Goal: Task Accomplishment & Management: Manage account settings

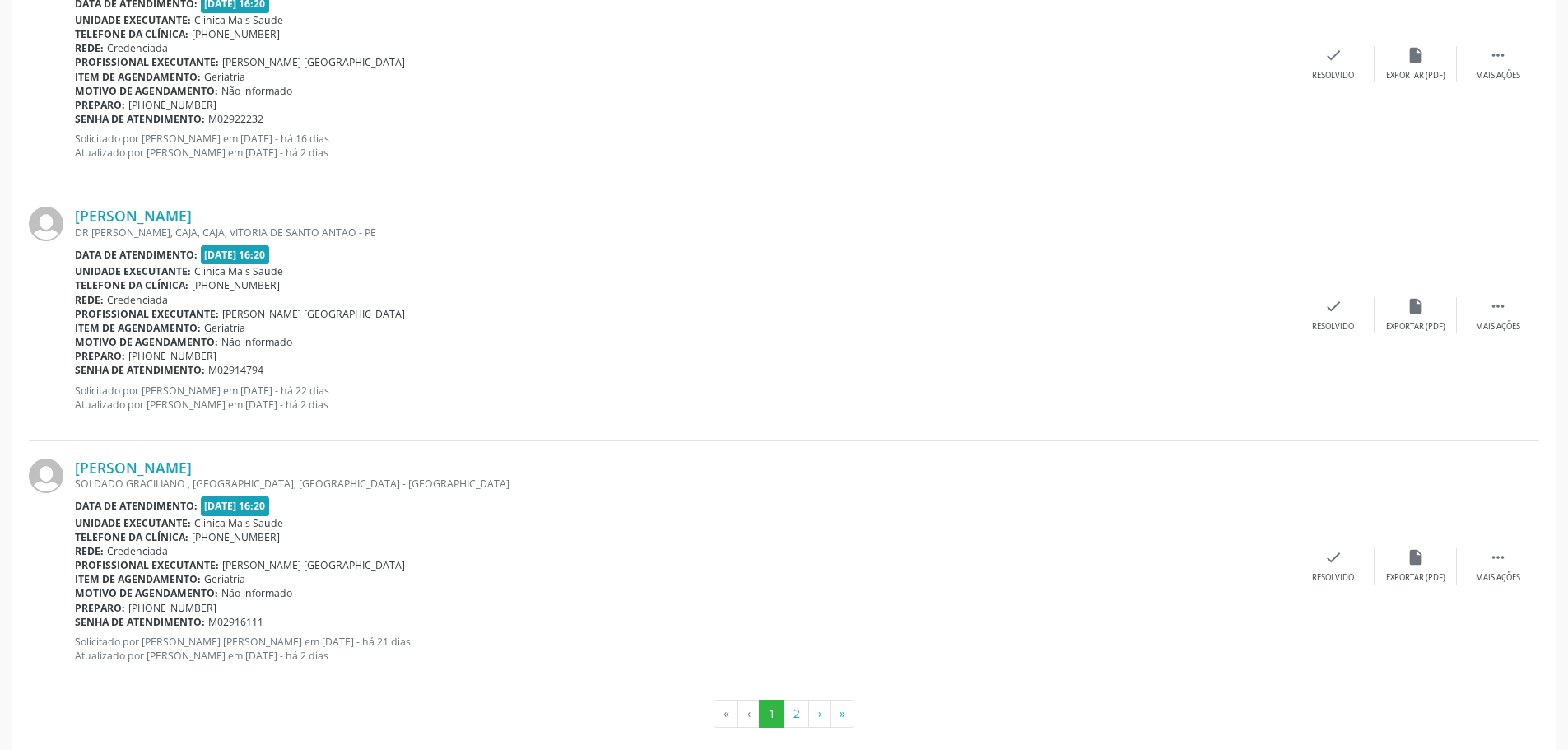
scroll to position [3590, 0]
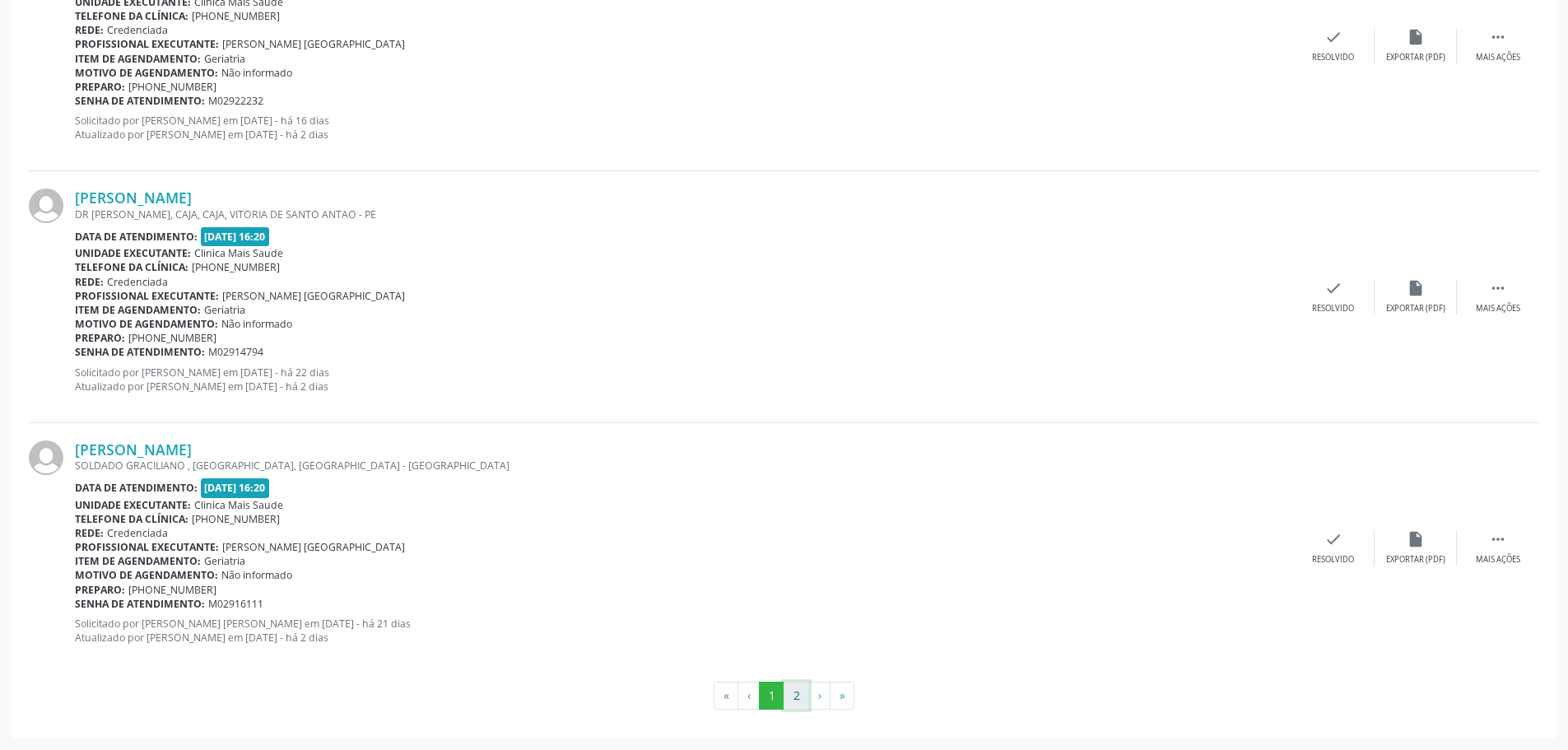
click at [789, 707] on button "2" at bounding box center [796, 695] width 26 height 28
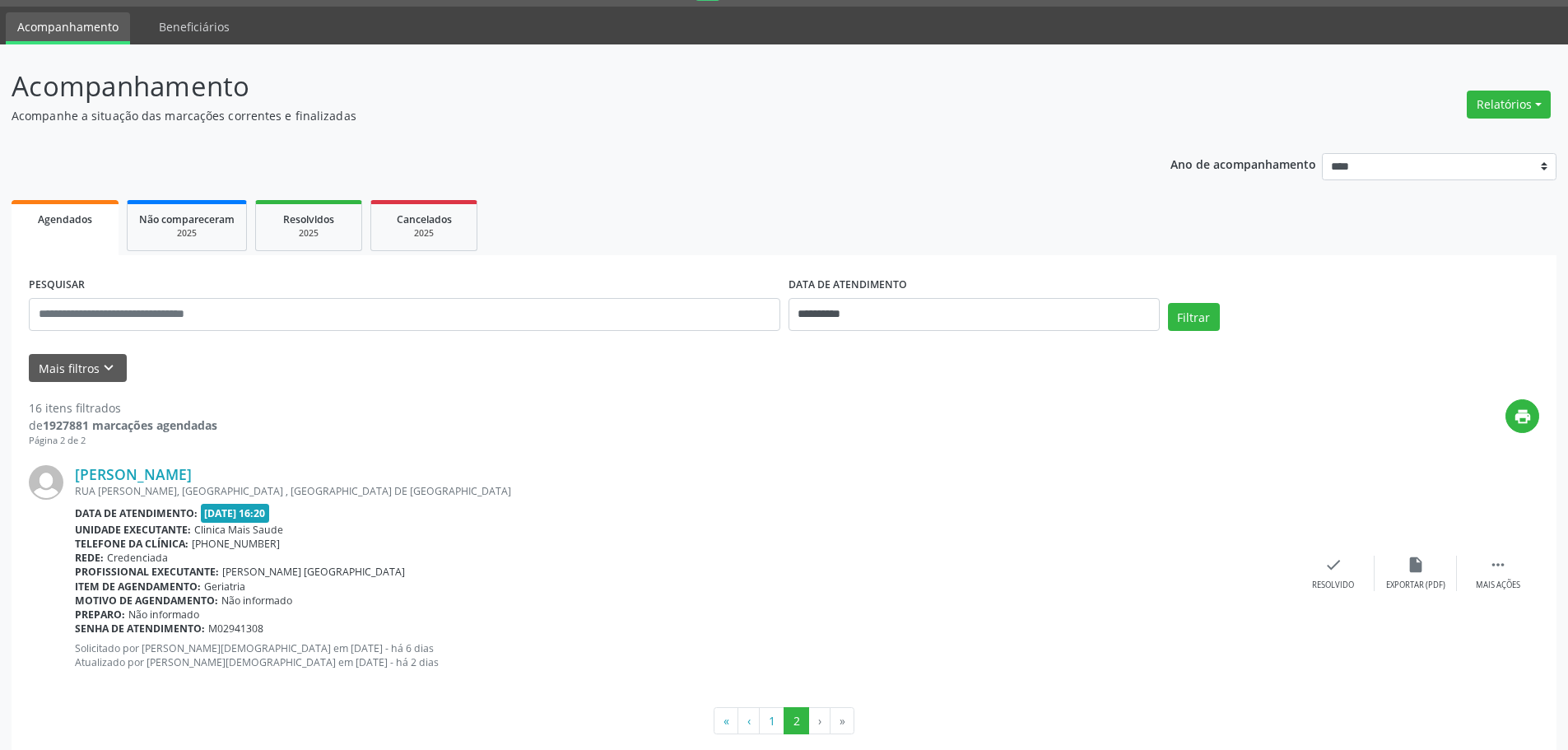
scroll to position [71, 0]
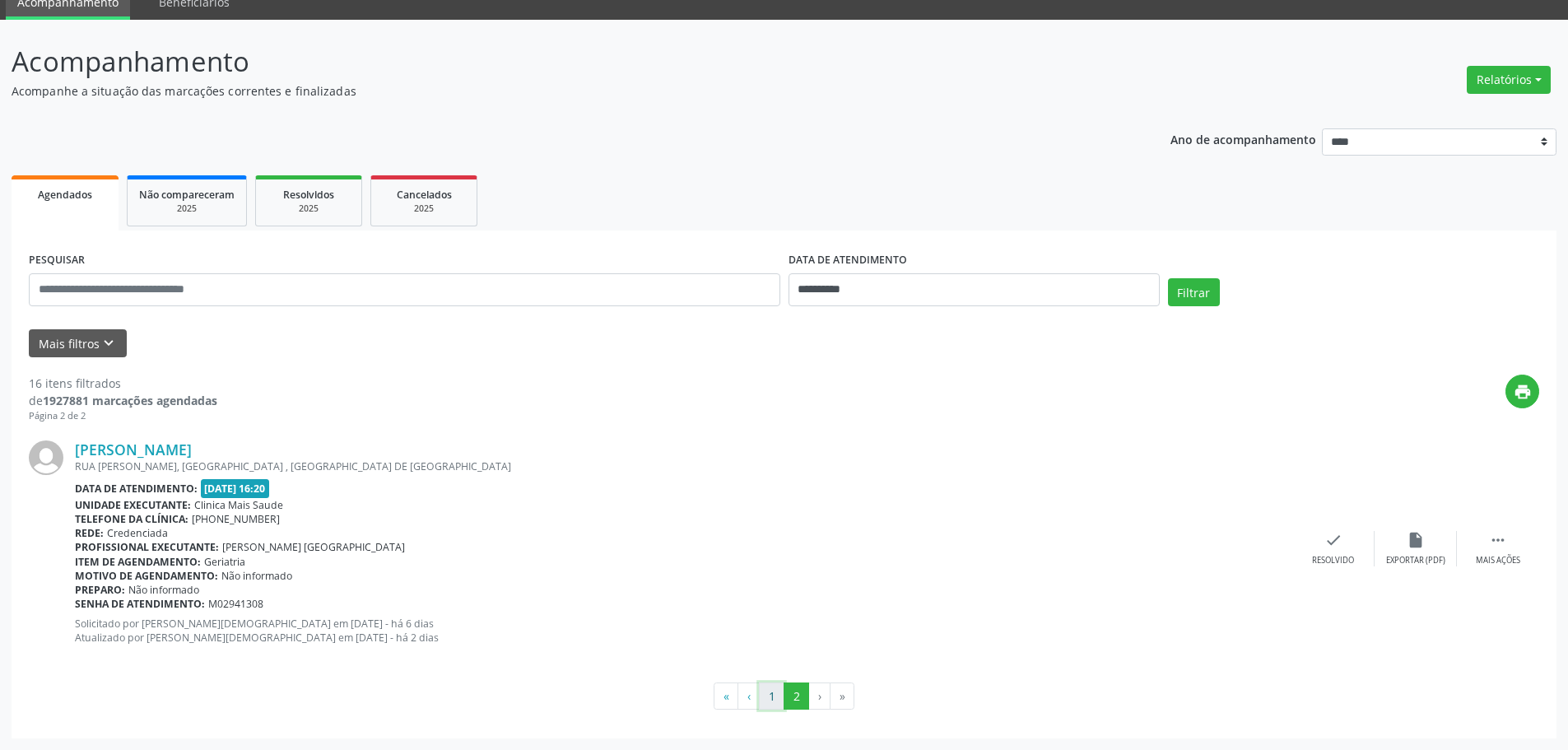
click at [769, 685] on button "1" at bounding box center [772, 696] width 26 height 28
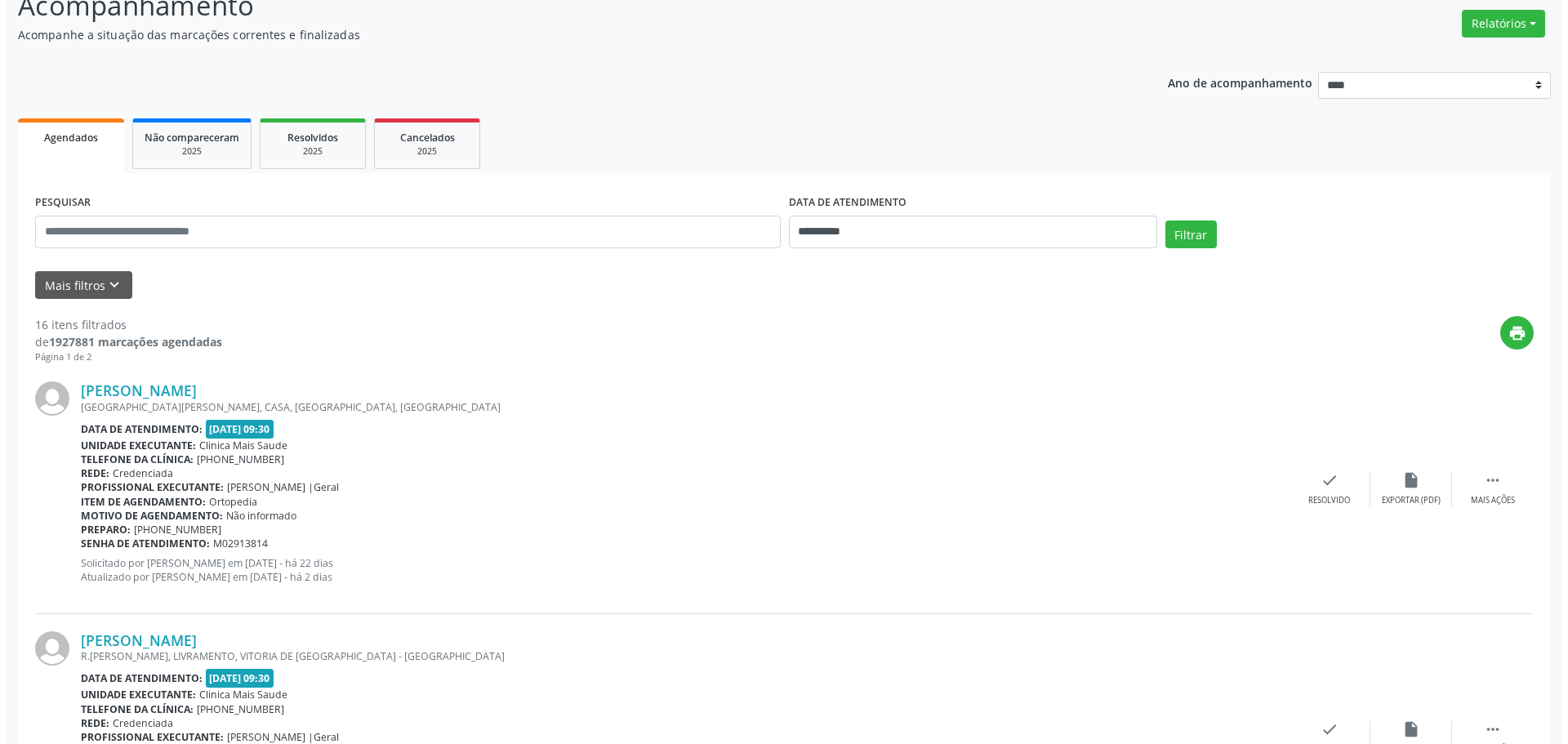
scroll to position [245, 0]
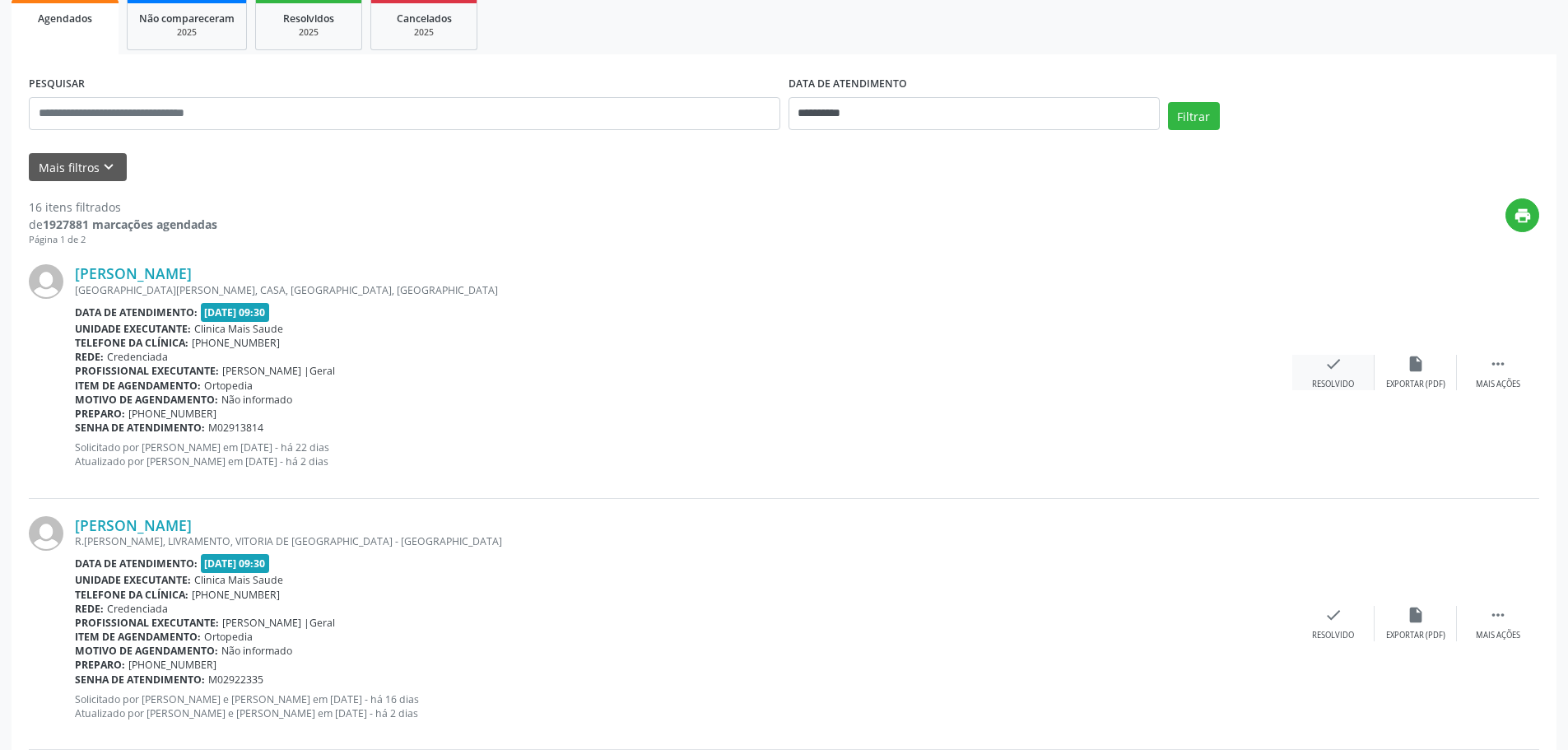
click at [1345, 377] on div "check Resolvido" at bounding box center [1333, 373] width 82 height 35
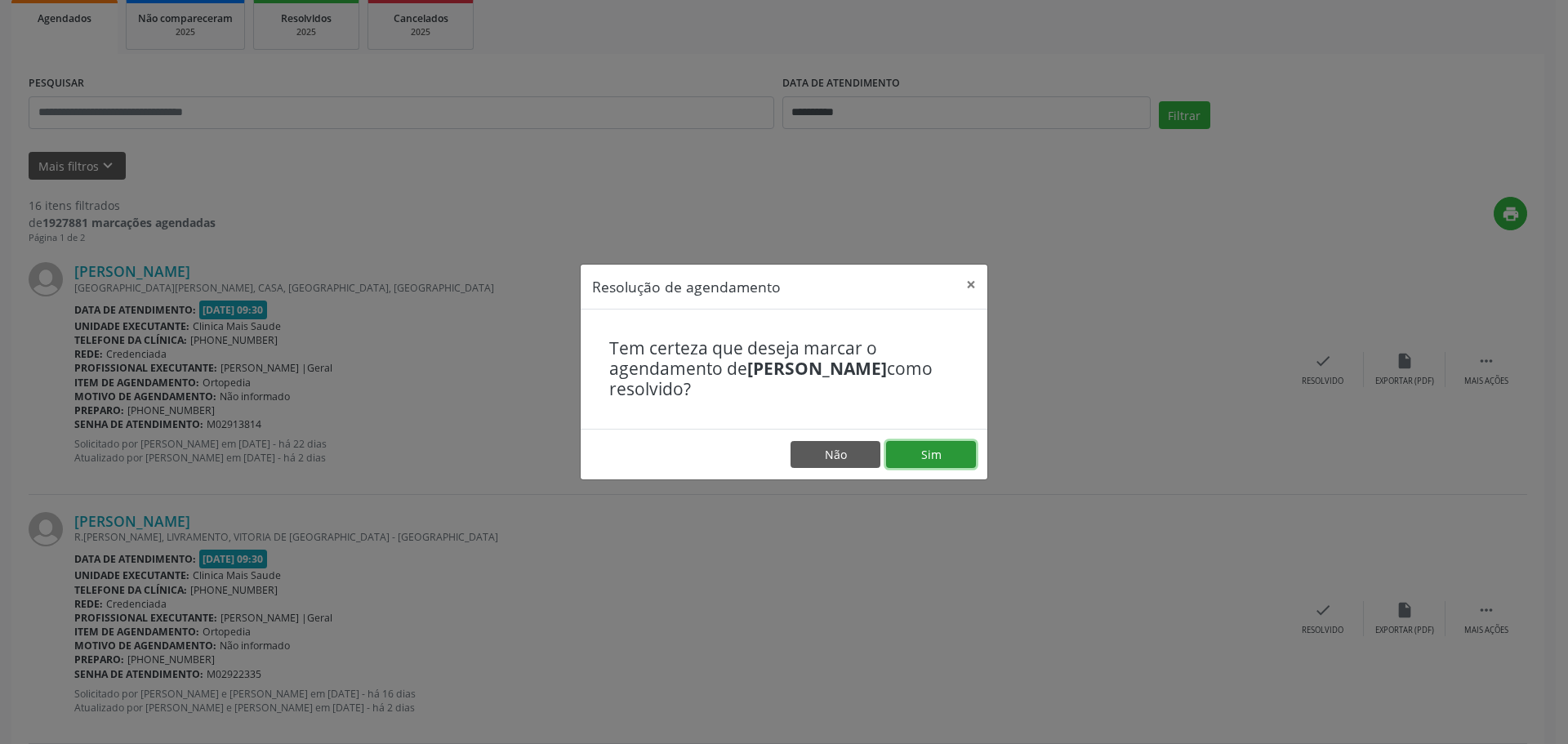
click at [958, 452] on button "Sim" at bounding box center [931, 455] width 90 height 28
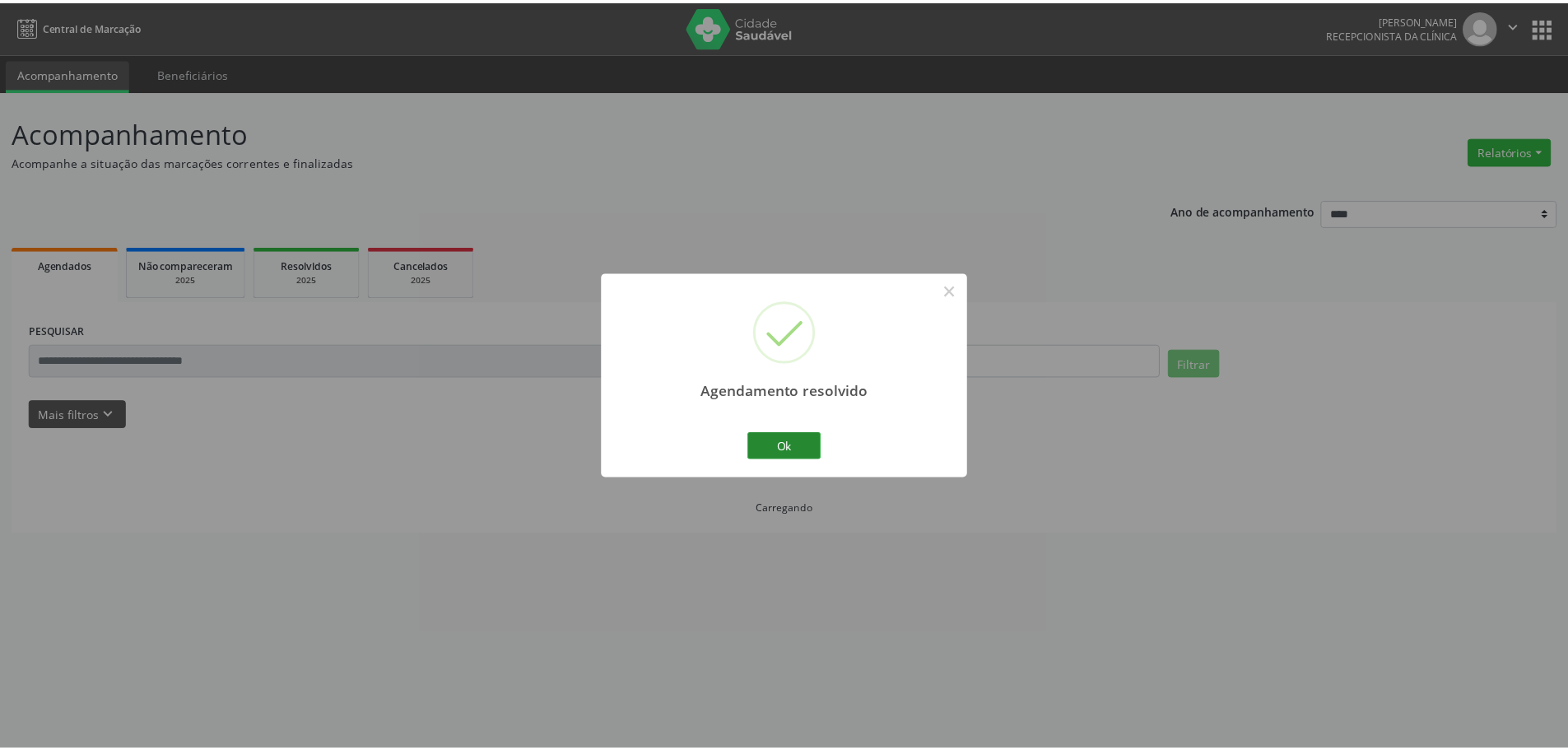
scroll to position [0, 0]
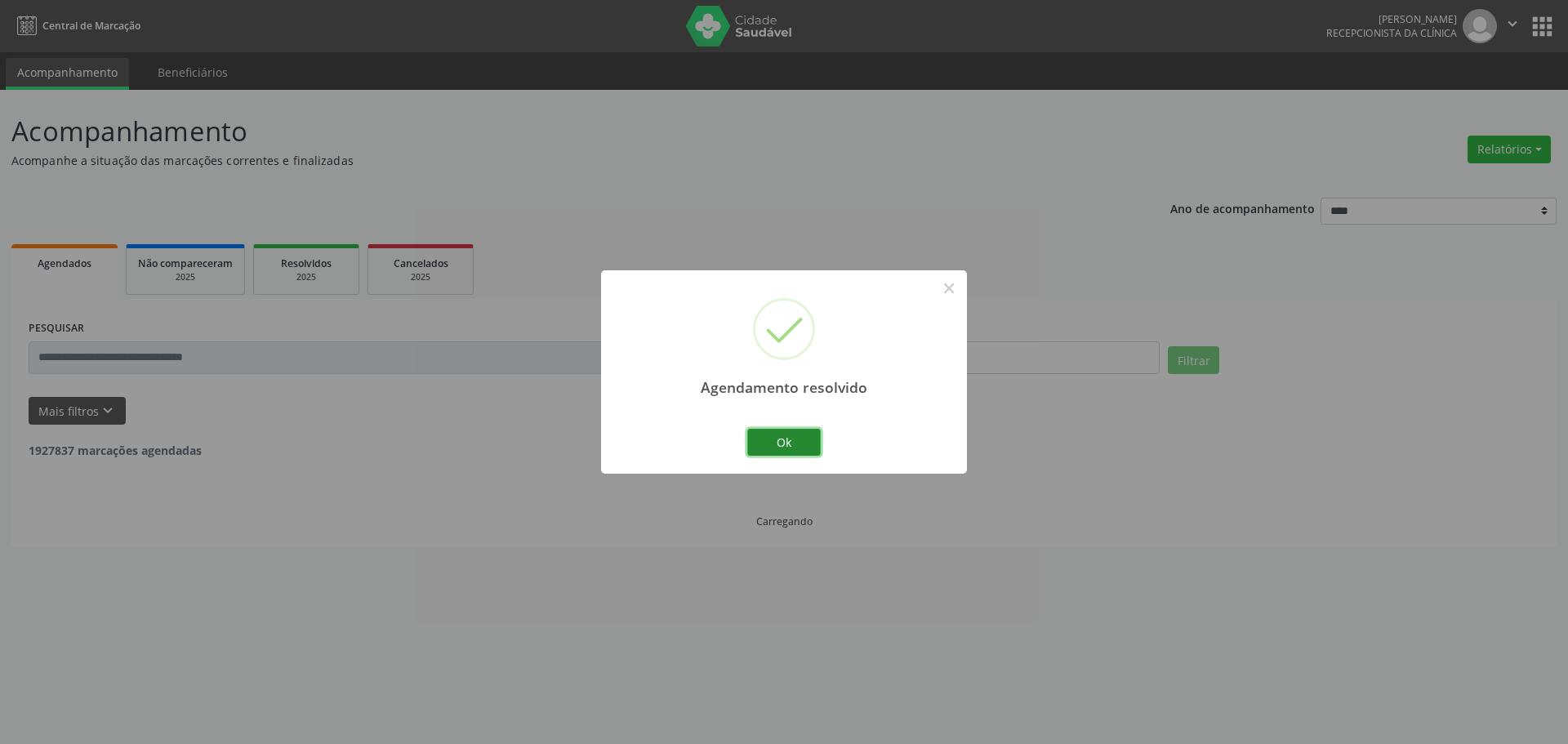
click at [803, 450] on button "Ok" at bounding box center [784, 442] width 73 height 28
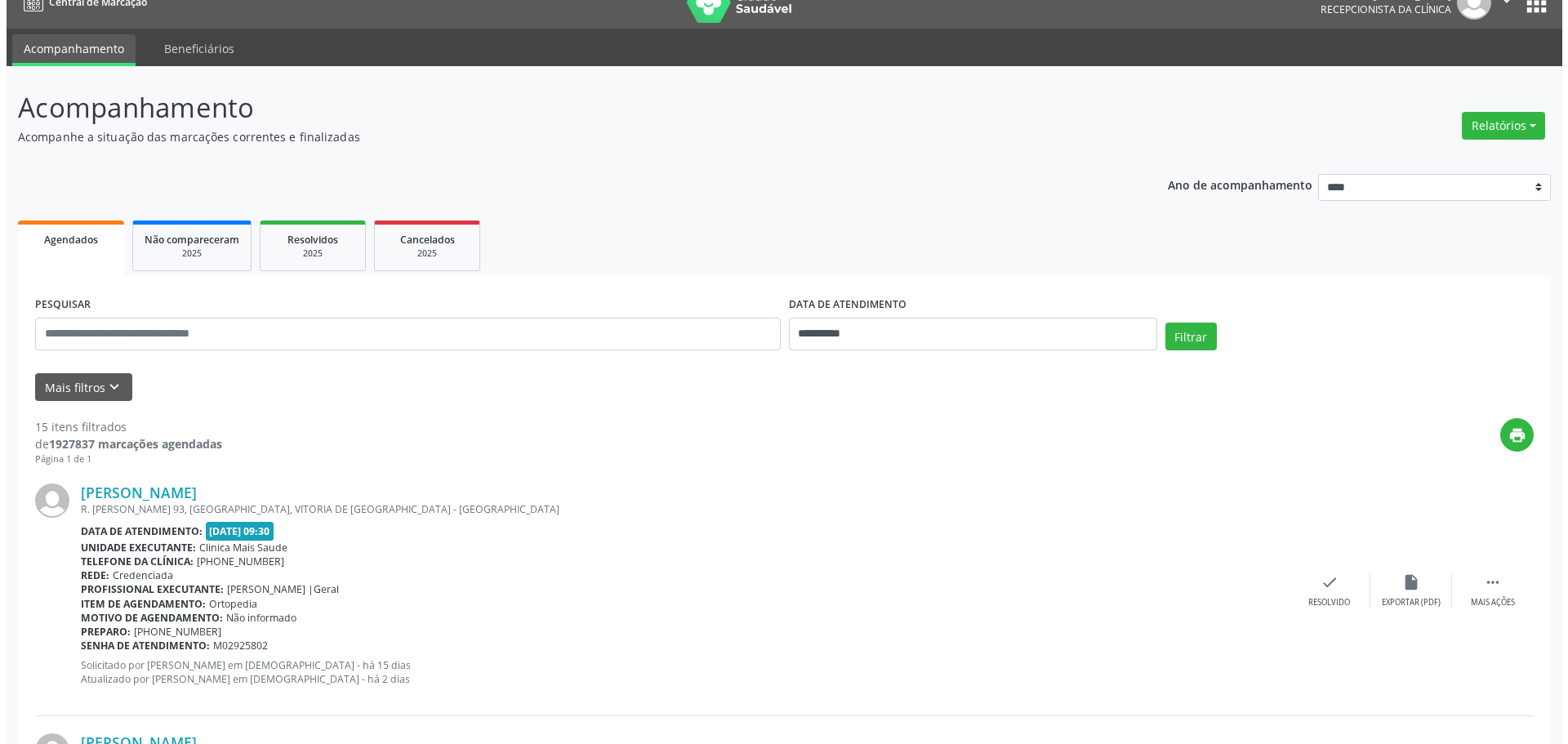
scroll to position [163, 0]
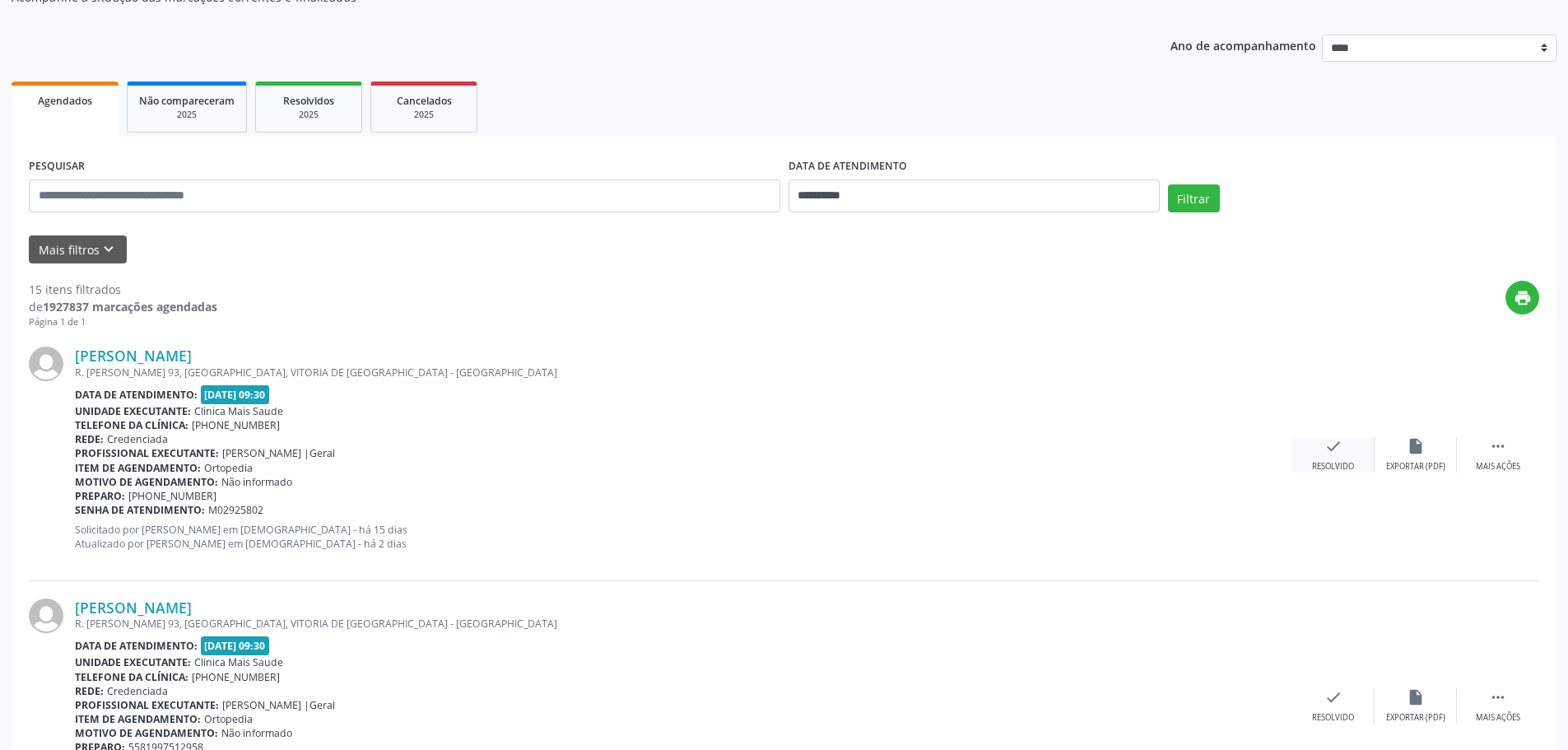
click at [1326, 458] on div "check Resolvido" at bounding box center [1333, 455] width 82 height 35
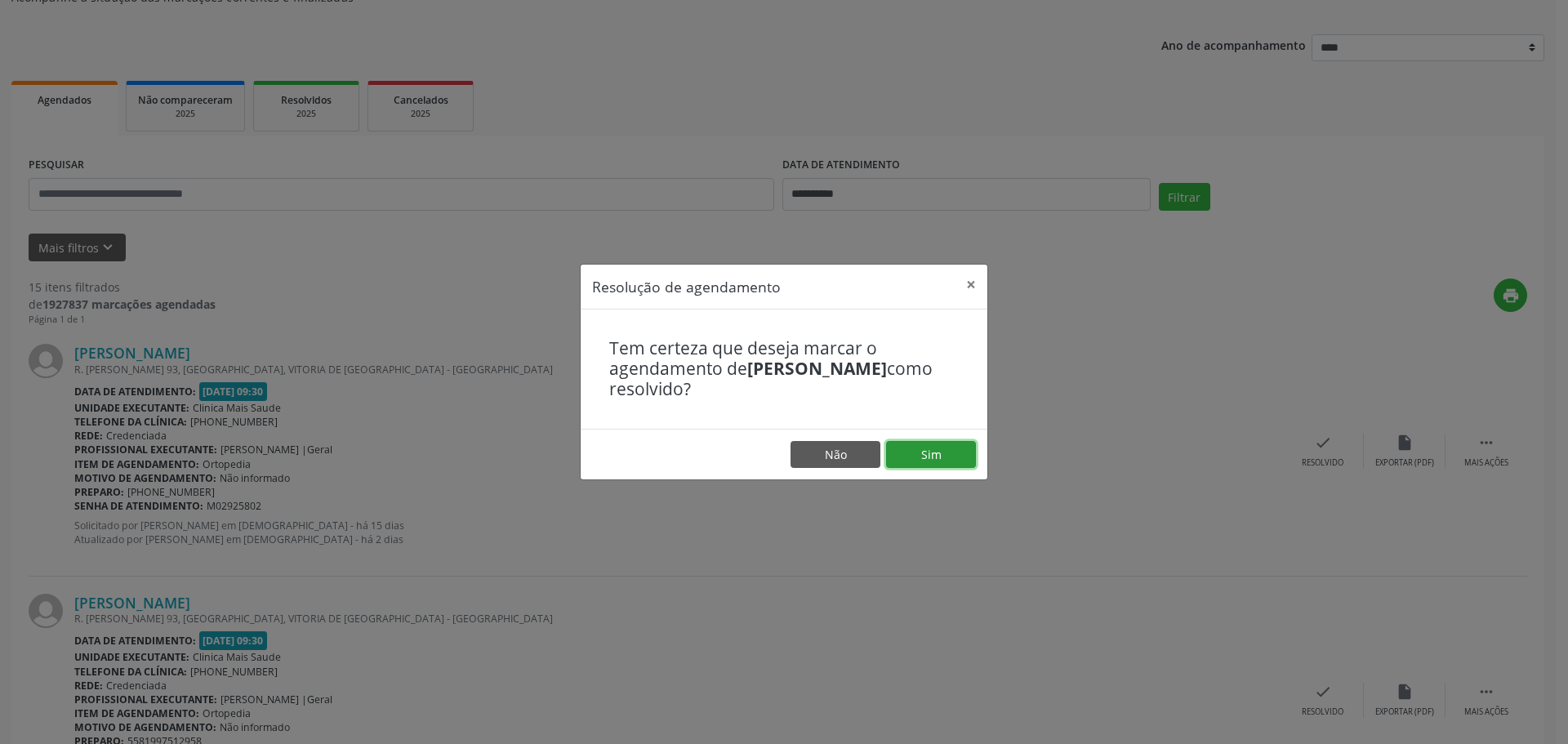
click at [937, 449] on button "Sim" at bounding box center [931, 455] width 90 height 28
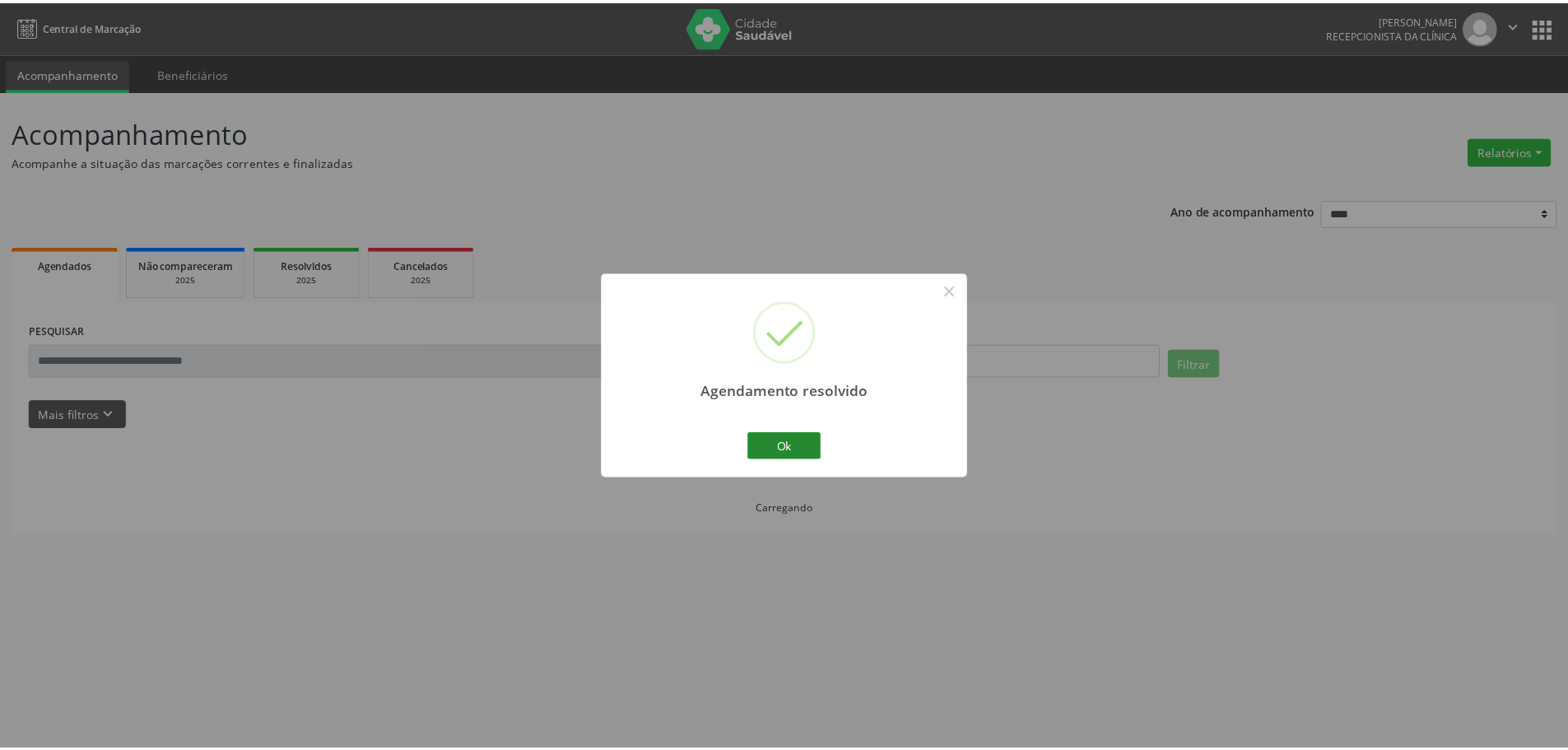
scroll to position [0, 0]
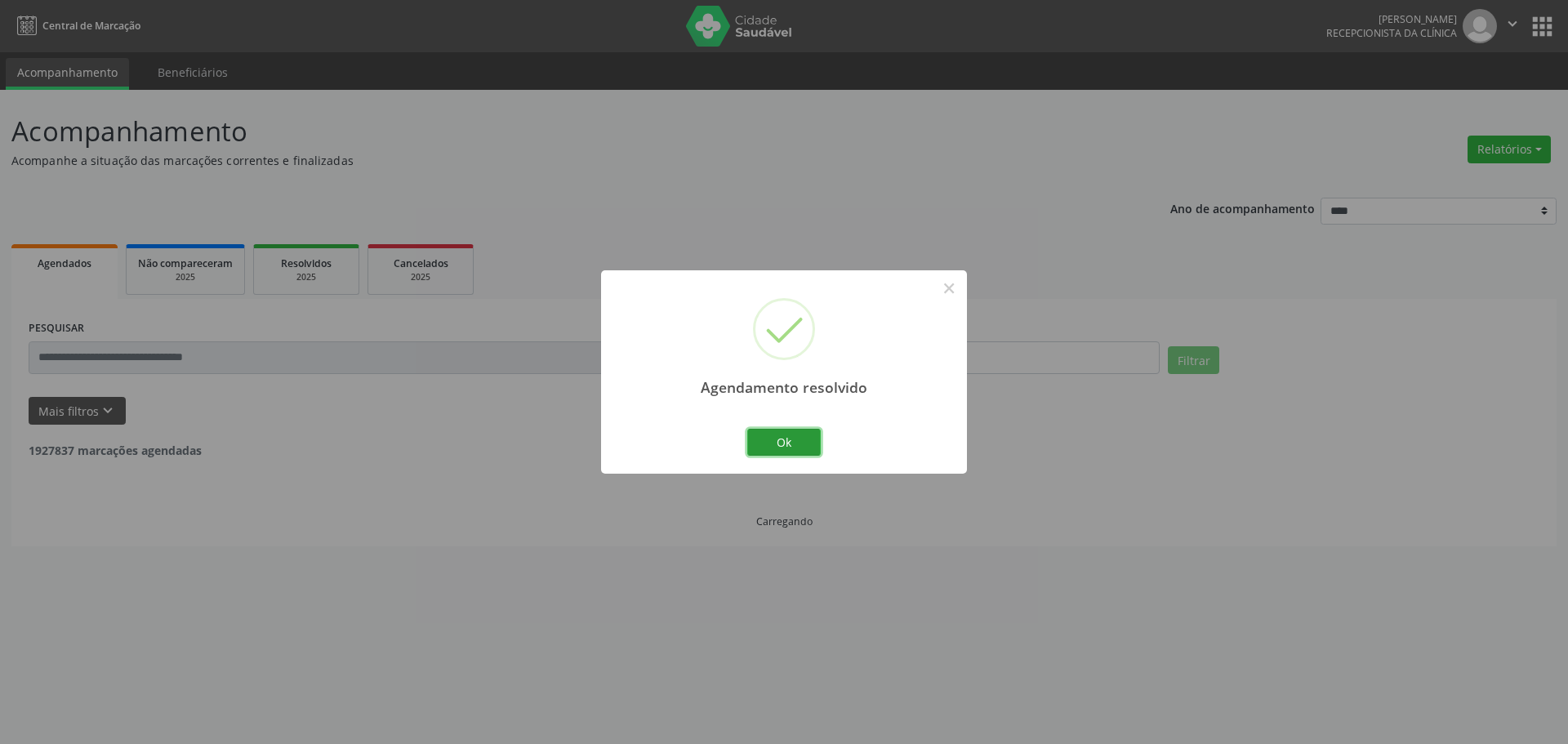
click at [799, 448] on button "Ok" at bounding box center [784, 442] width 73 height 28
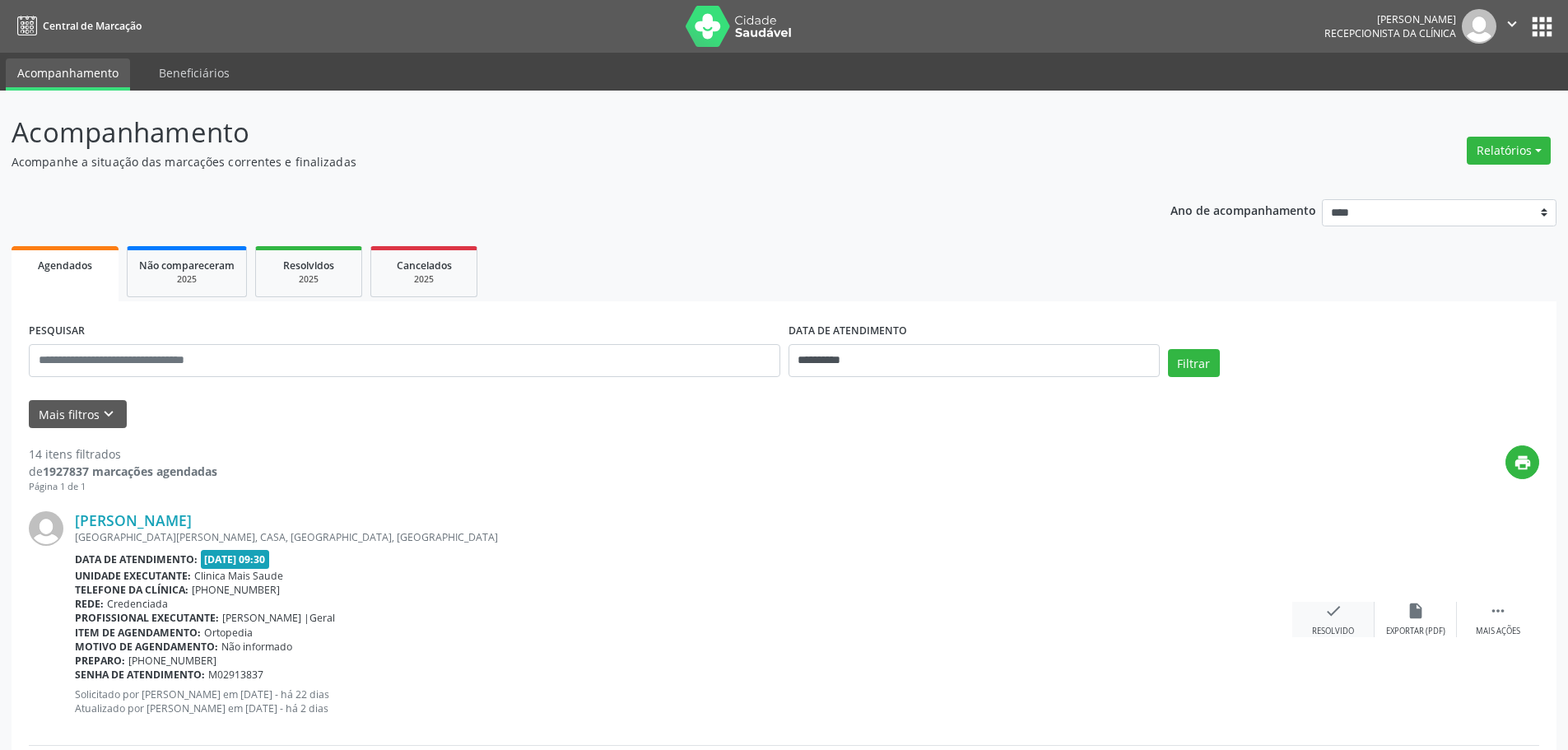
click at [1318, 609] on div "check Resolvido" at bounding box center [1333, 620] width 82 height 35
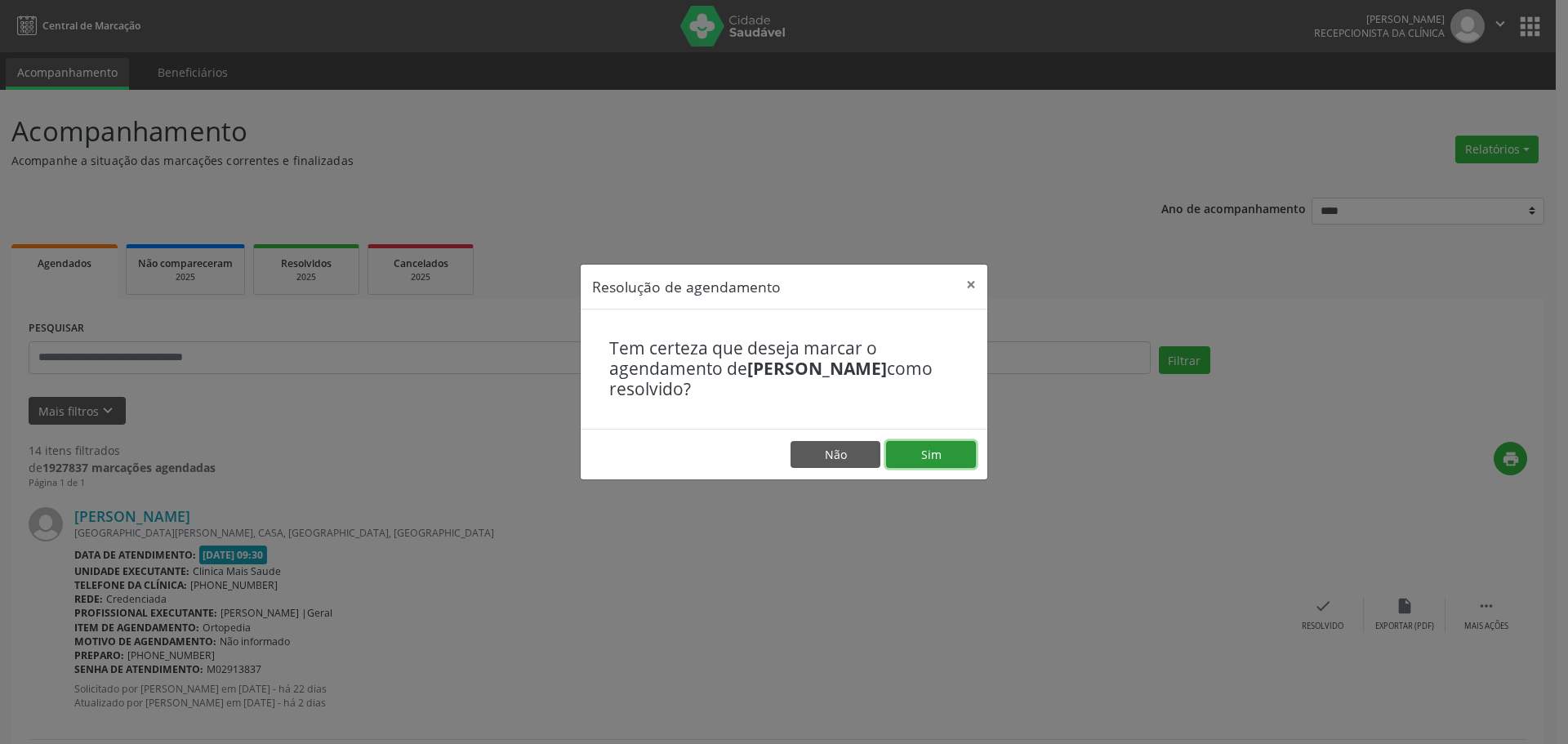
click at [937, 456] on button "Sim" at bounding box center [931, 455] width 90 height 28
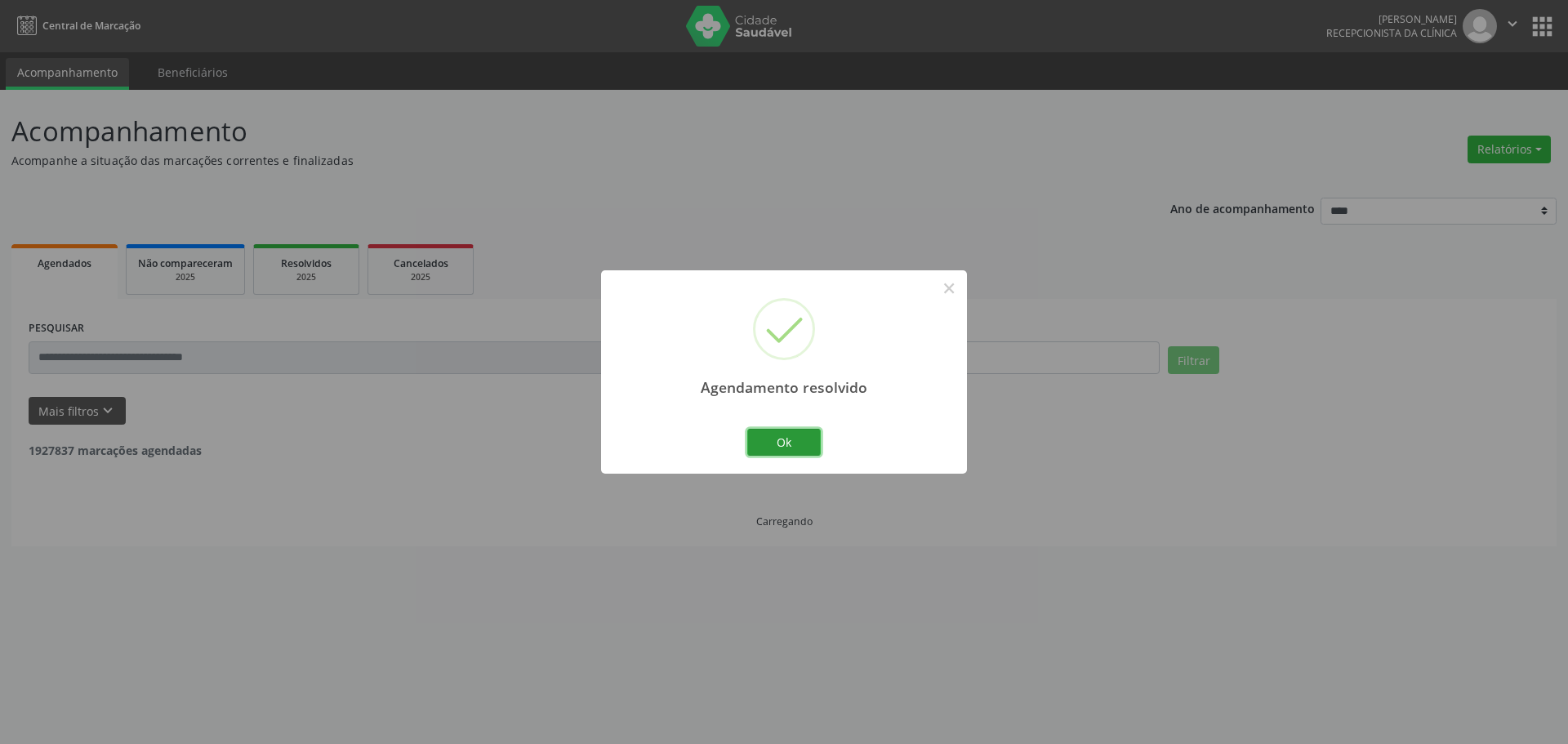
click at [806, 453] on button "Ok" at bounding box center [784, 442] width 73 height 28
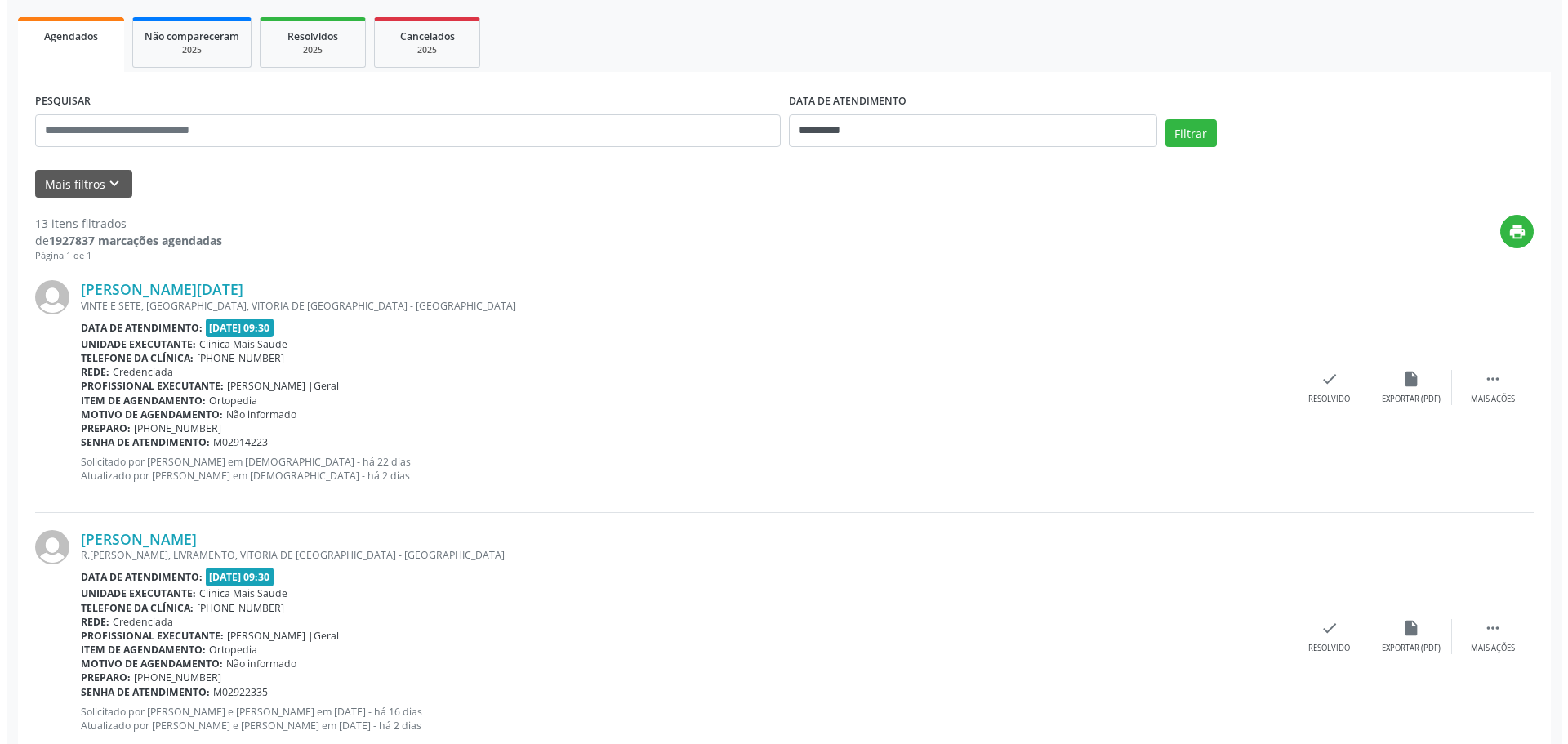
scroll to position [245, 0]
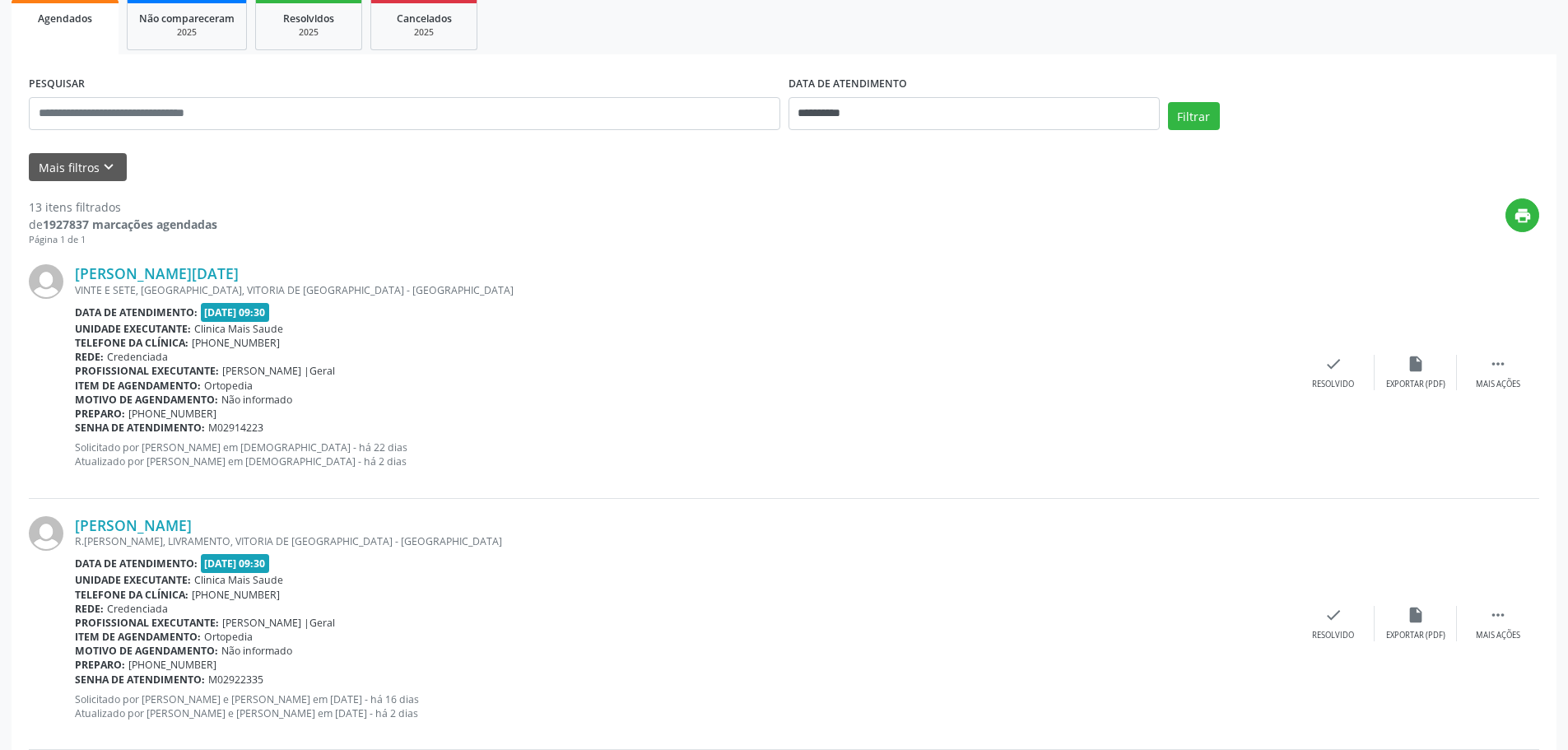
click at [1284, 373] on div "Profissional executante: [PERSON_NAME] |Geral" at bounding box center [684, 370] width 1217 height 14
click at [1324, 375] on div "check Resolvido" at bounding box center [1333, 373] width 82 height 35
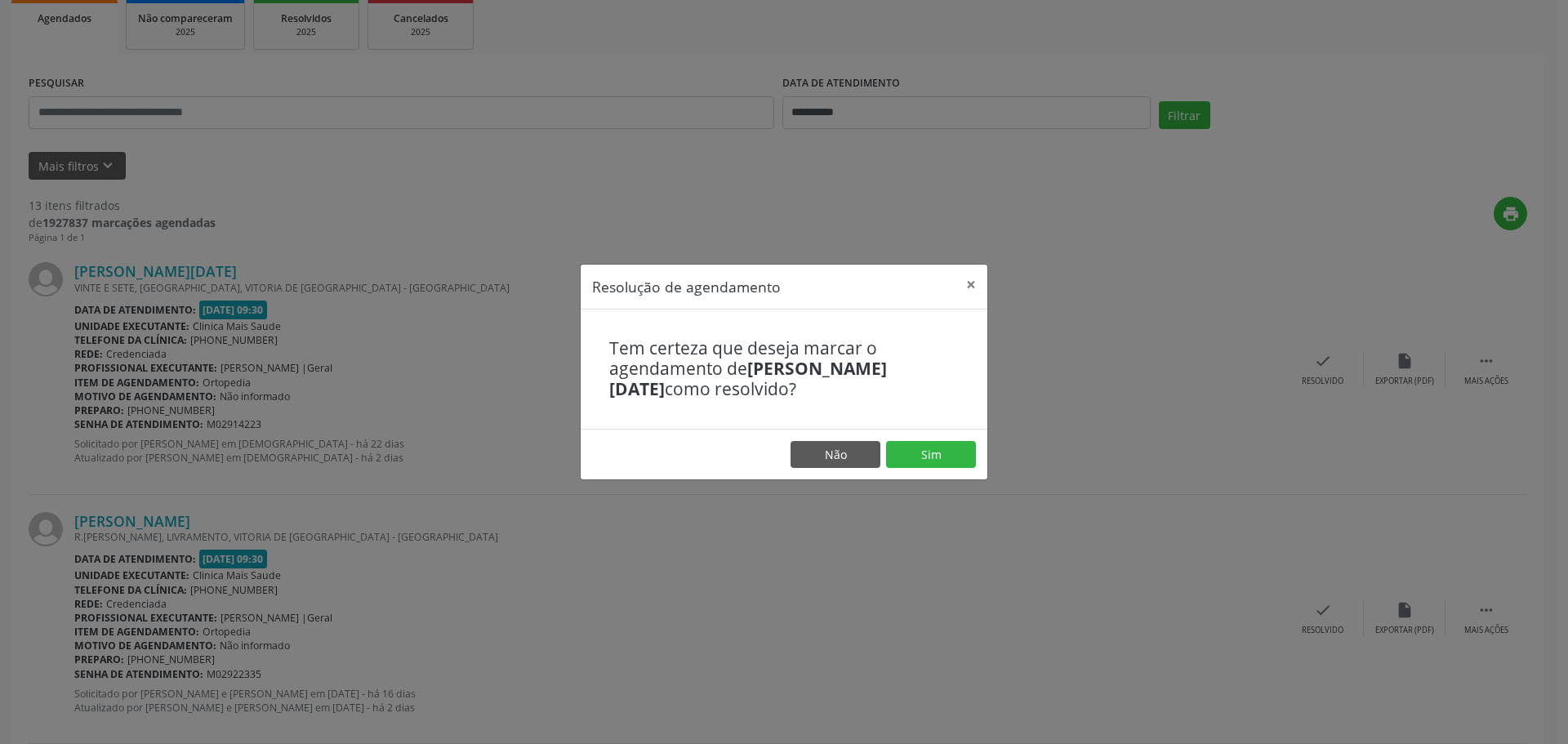
click at [980, 450] on footer "Não Sim" at bounding box center [784, 454] width 406 height 51
click at [939, 459] on button "Sim" at bounding box center [931, 455] width 90 height 28
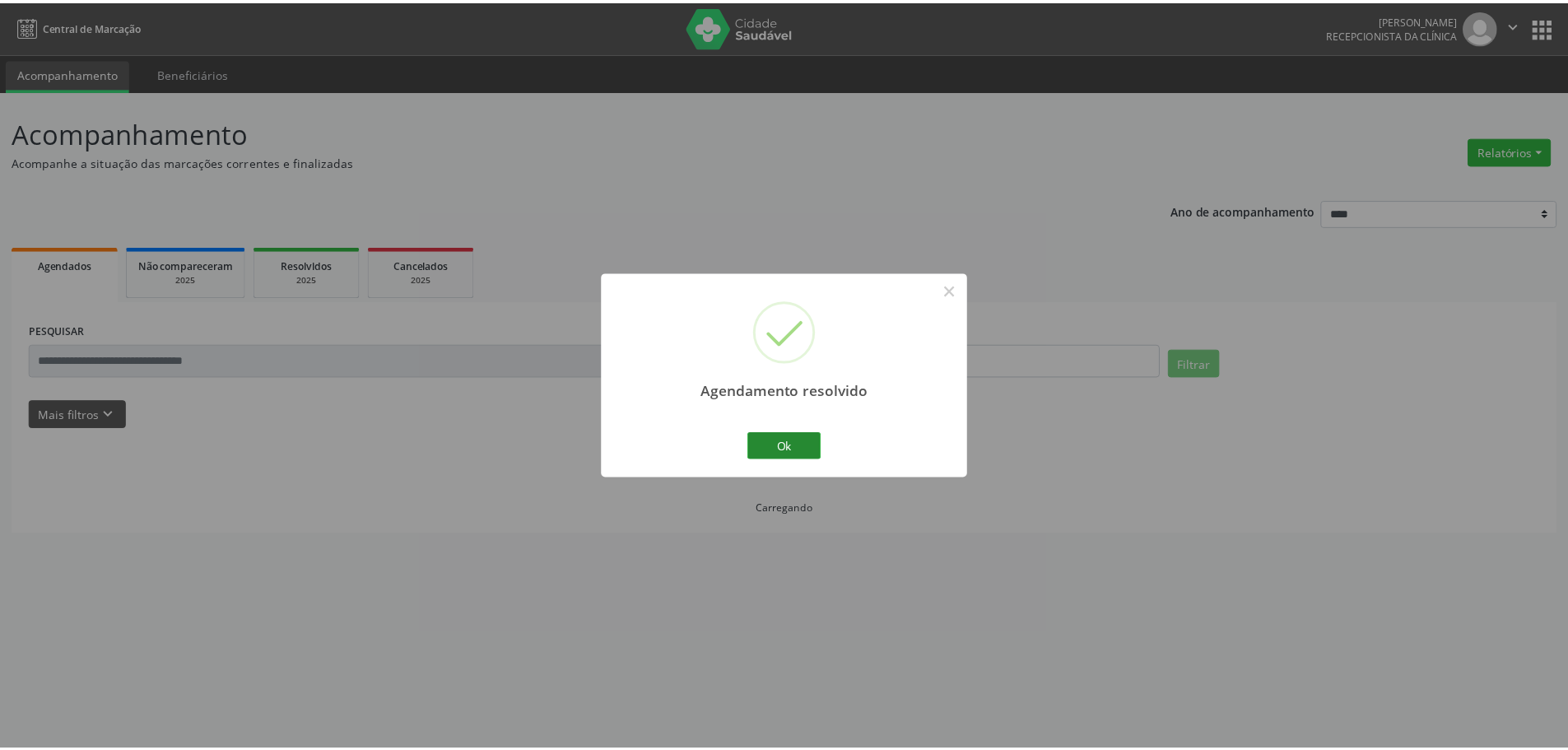
scroll to position [0, 0]
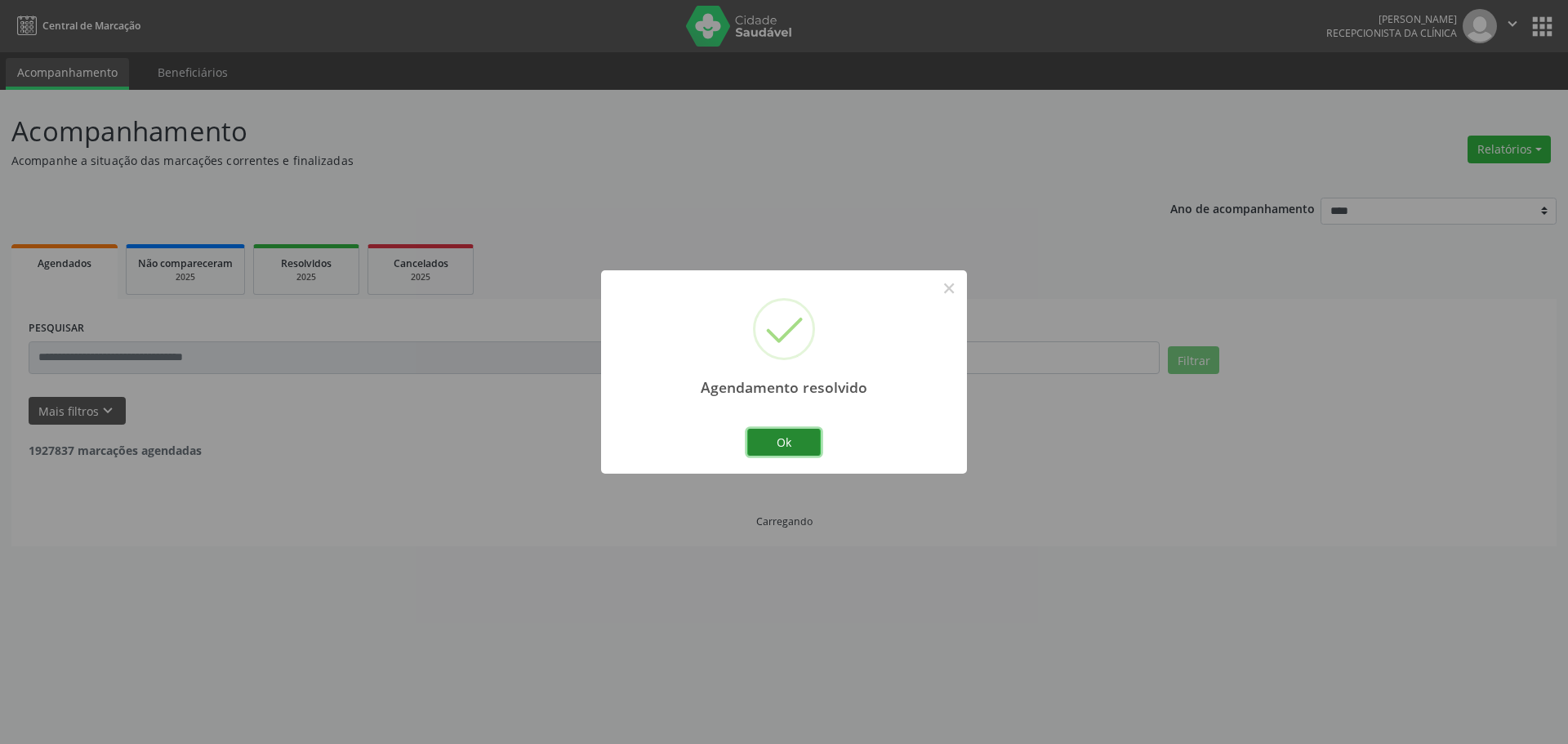
click at [802, 428] on button "Ok" at bounding box center [784, 442] width 73 height 28
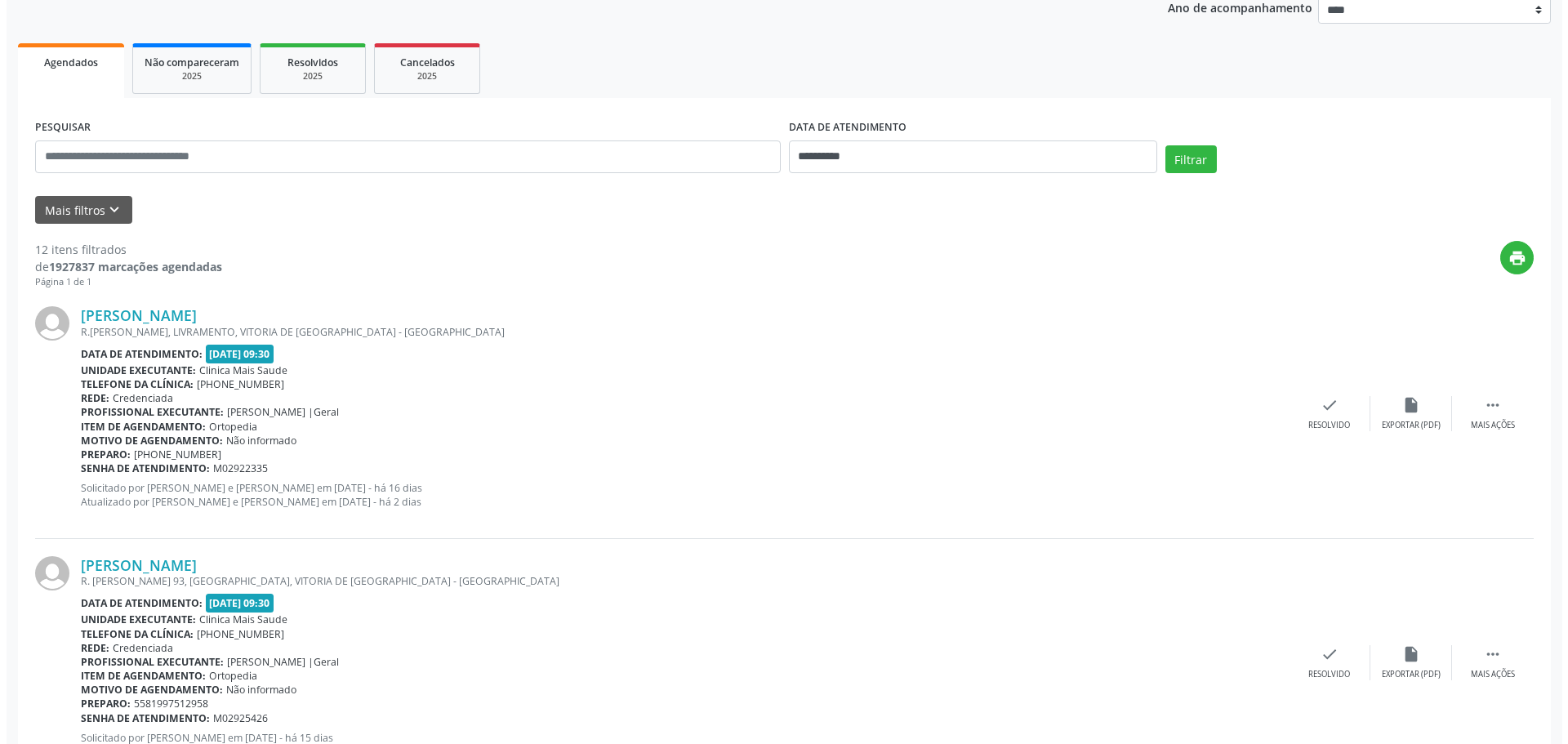
scroll to position [408, 0]
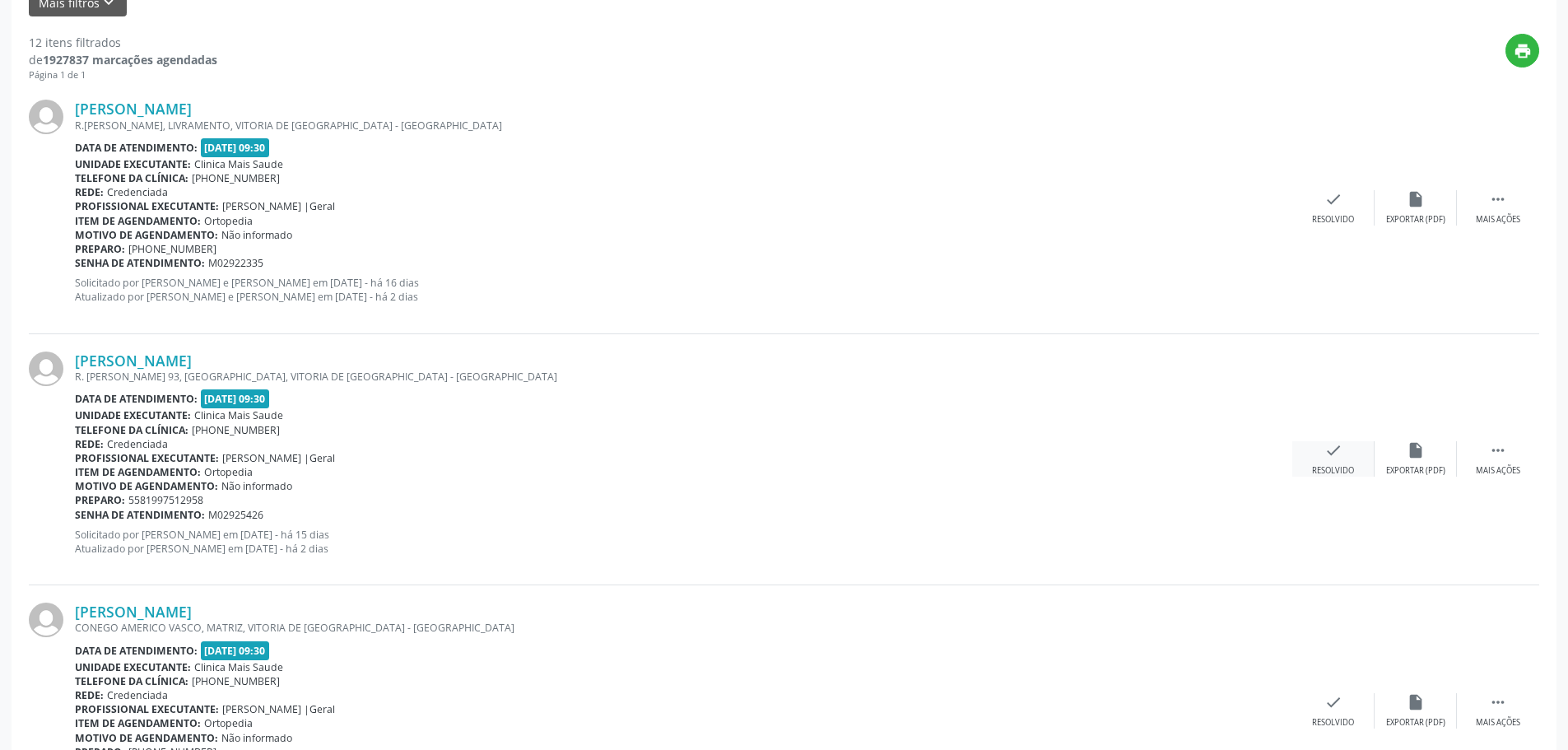
click at [1340, 461] on div "check Resolvido" at bounding box center [1333, 459] width 82 height 35
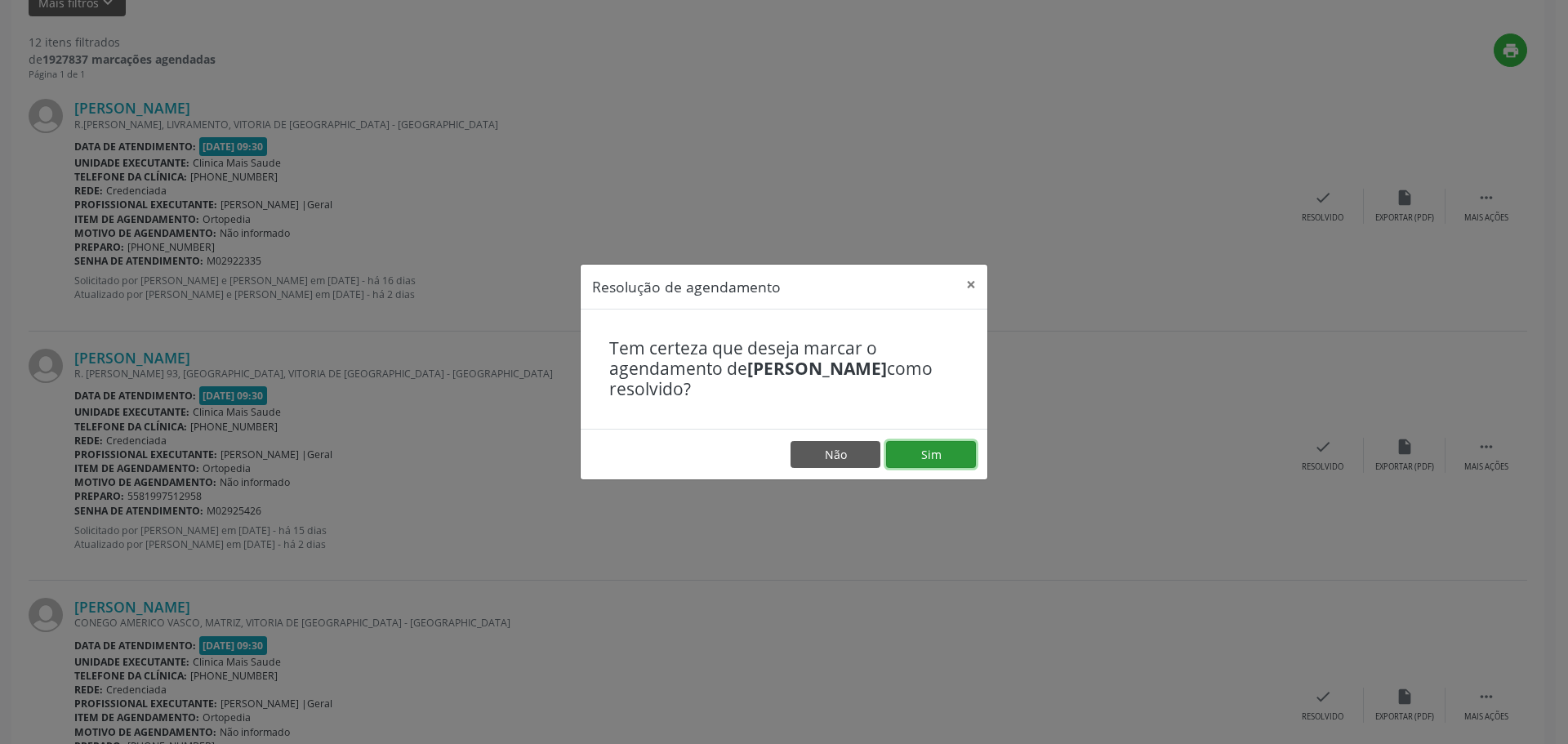
click at [948, 450] on button "Sim" at bounding box center [931, 455] width 90 height 28
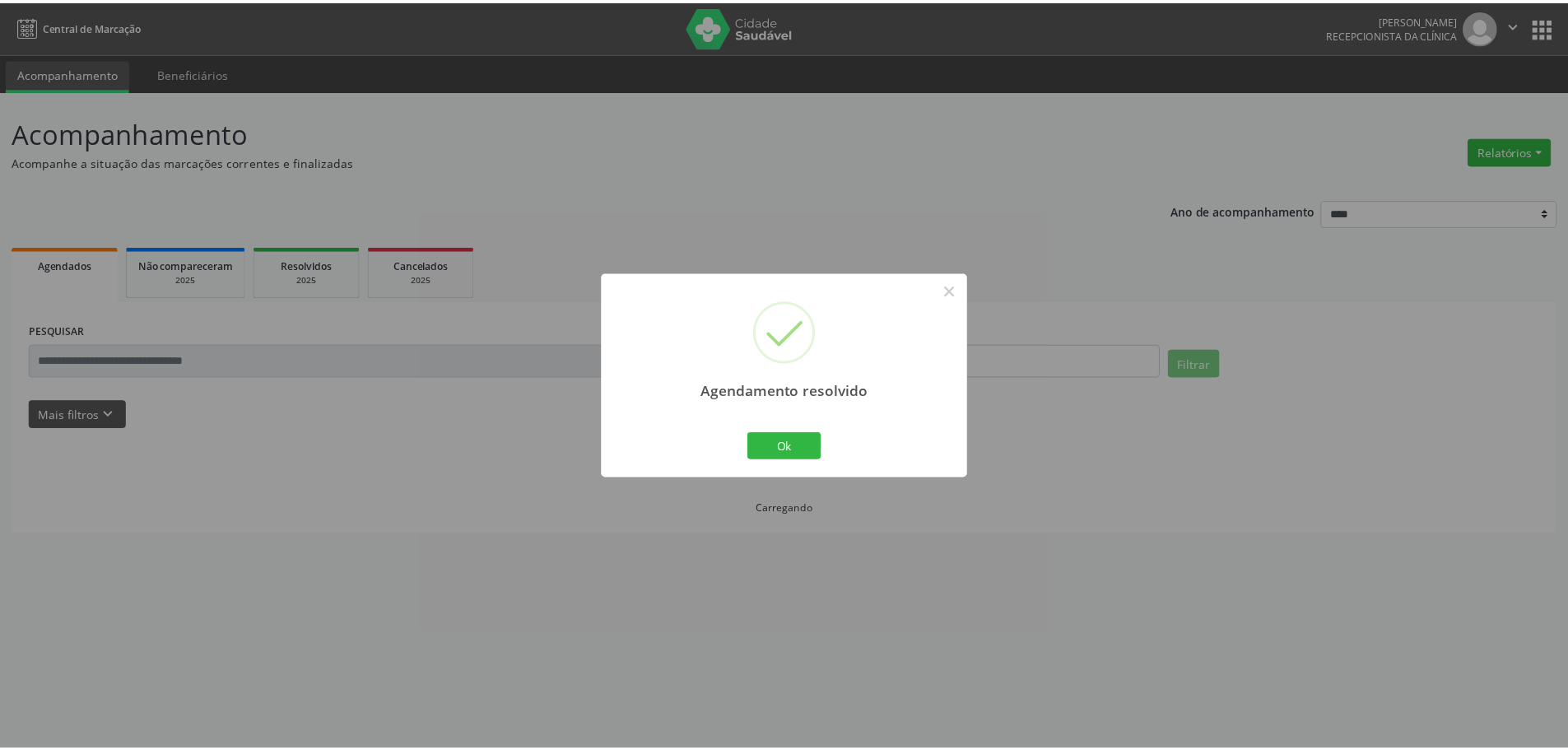
scroll to position [0, 0]
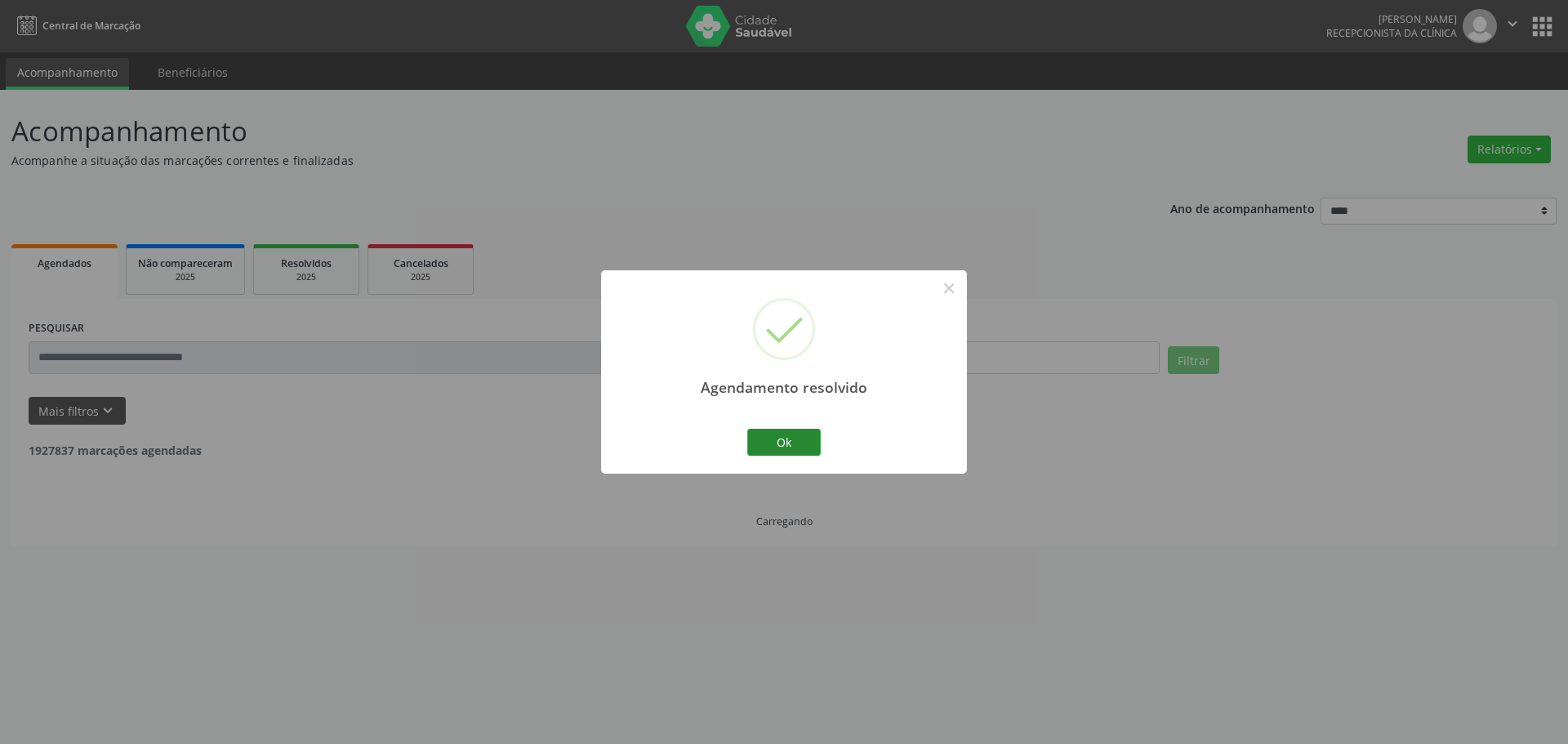
click at [744, 426] on div "Ok Cancel" at bounding box center [784, 441] width 81 height 34
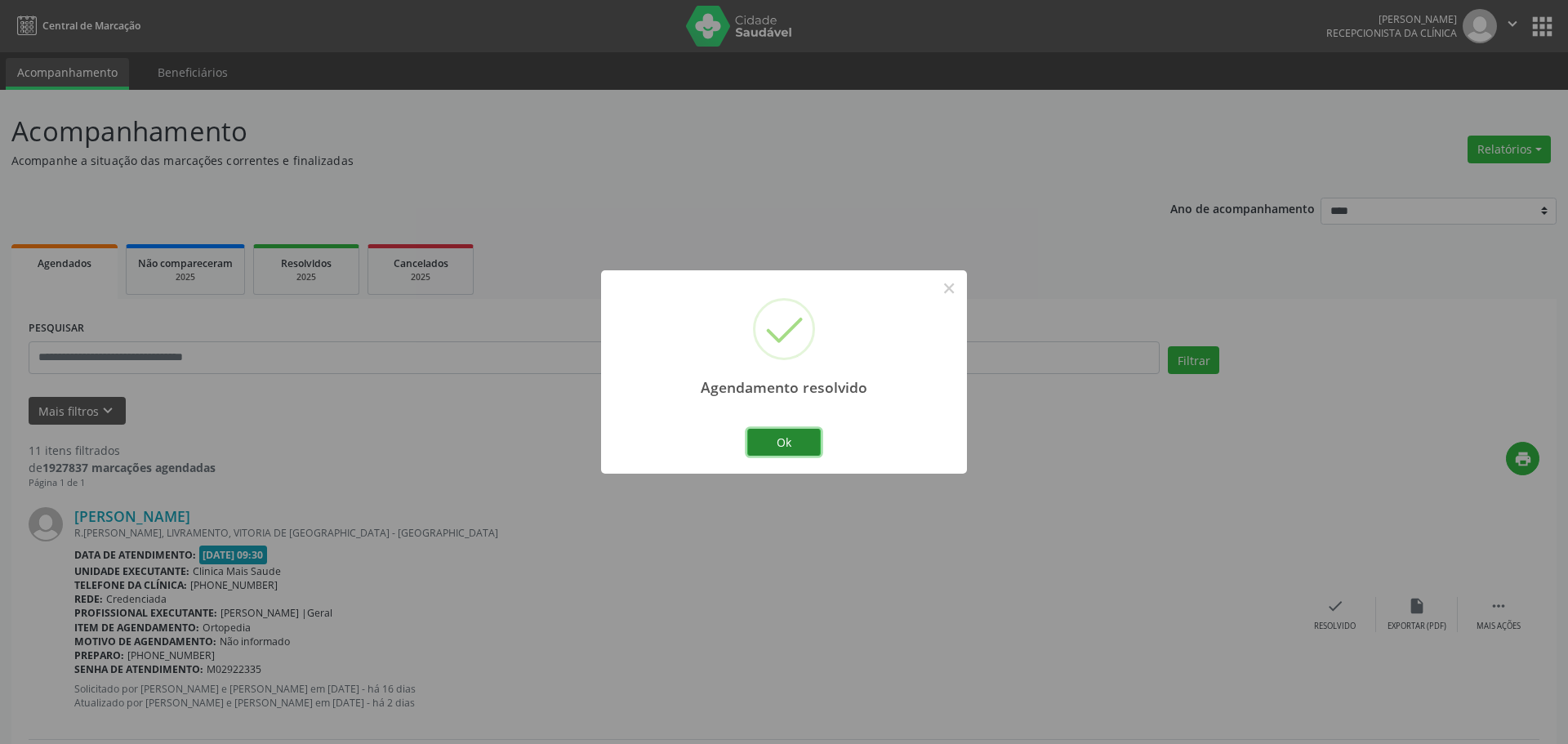
click at [757, 437] on button "Ok" at bounding box center [784, 442] width 73 height 28
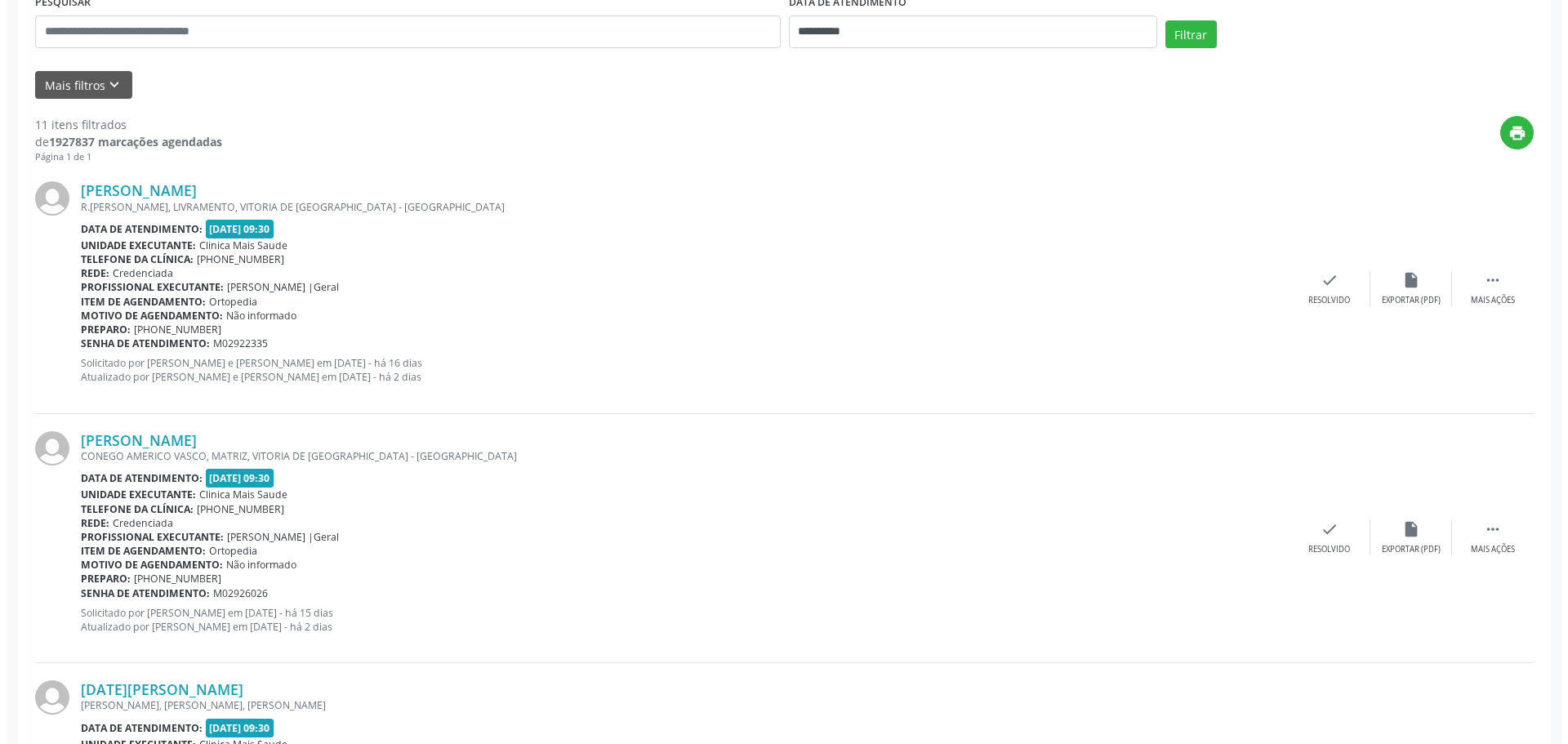
scroll to position [327, 0]
click at [1307, 282] on div "check Resolvido" at bounding box center [1322, 288] width 82 height 35
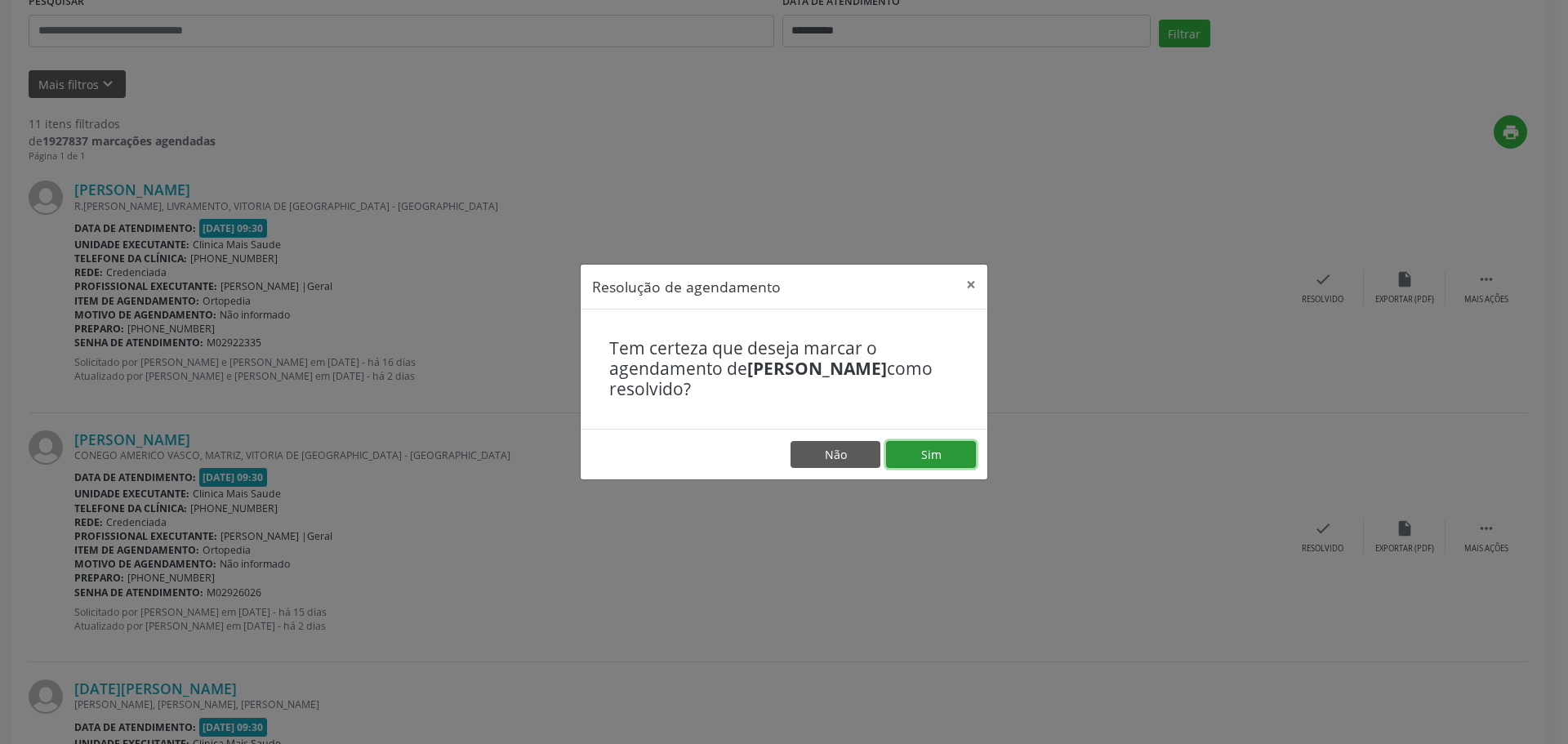
click at [939, 463] on button "Sim" at bounding box center [931, 455] width 90 height 28
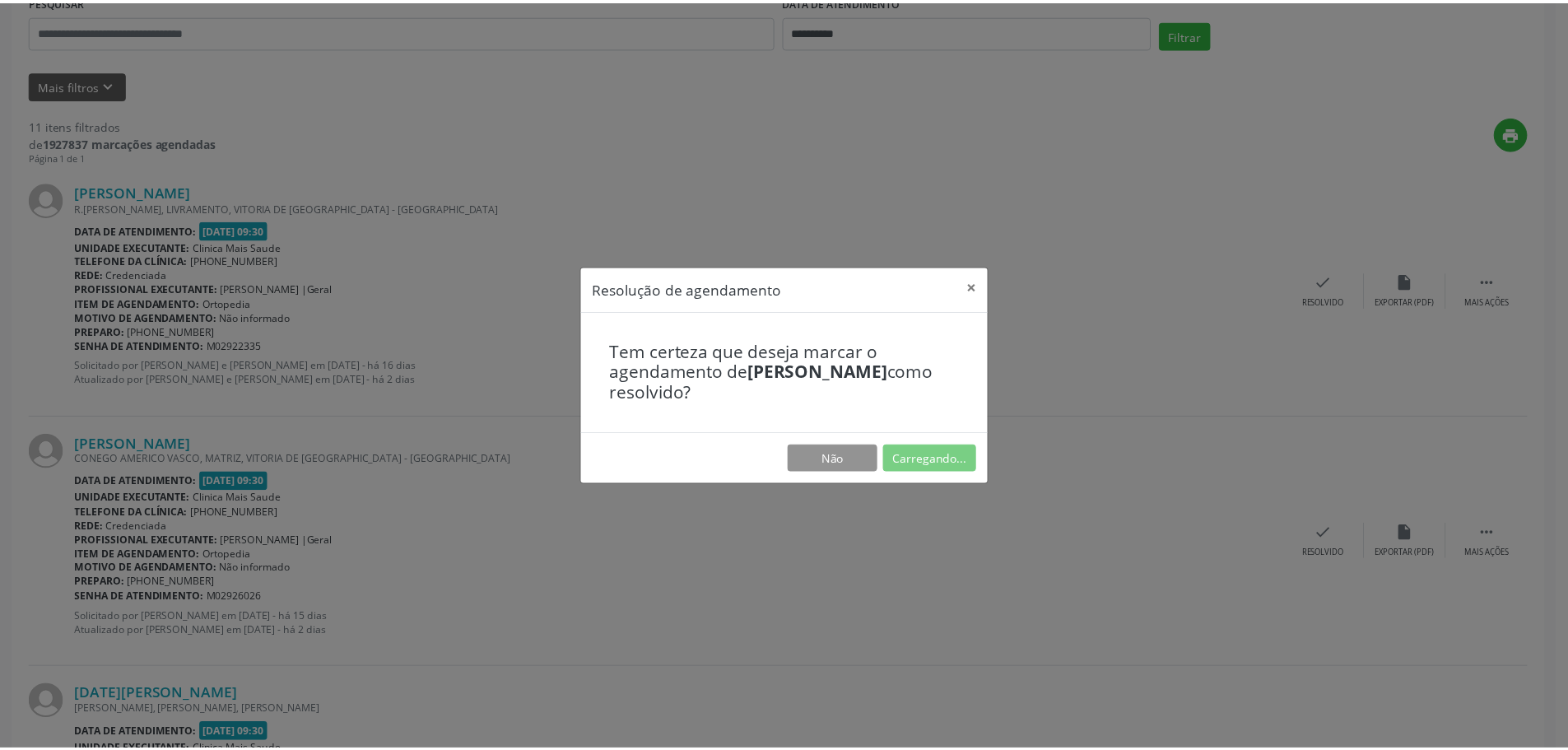
scroll to position [0, 0]
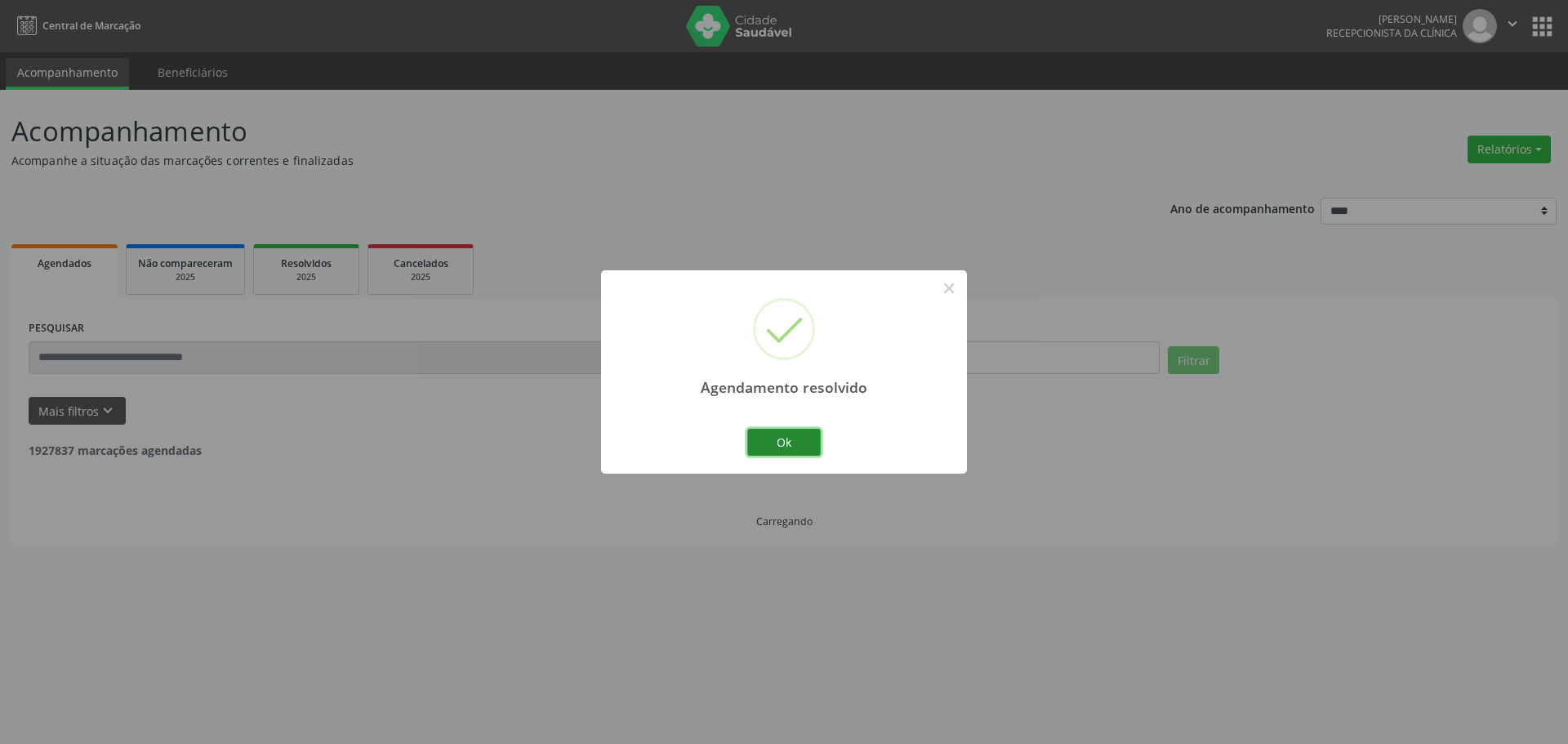
click at [797, 443] on button "Ok" at bounding box center [784, 442] width 73 height 28
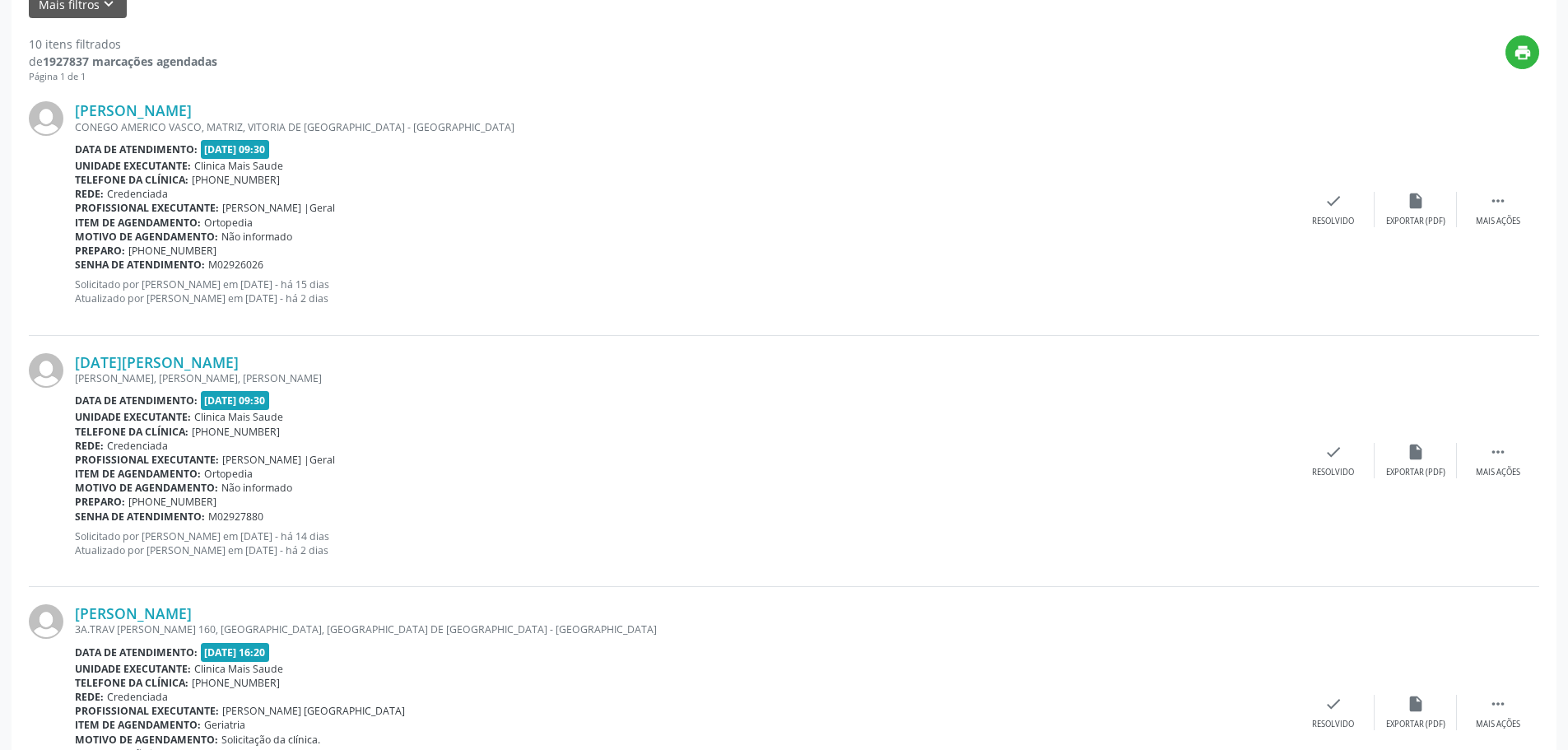
scroll to position [412, 0]
drag, startPoint x: 626, startPoint y: 565, endPoint x: 79, endPoint y: 98, distance: 719.2
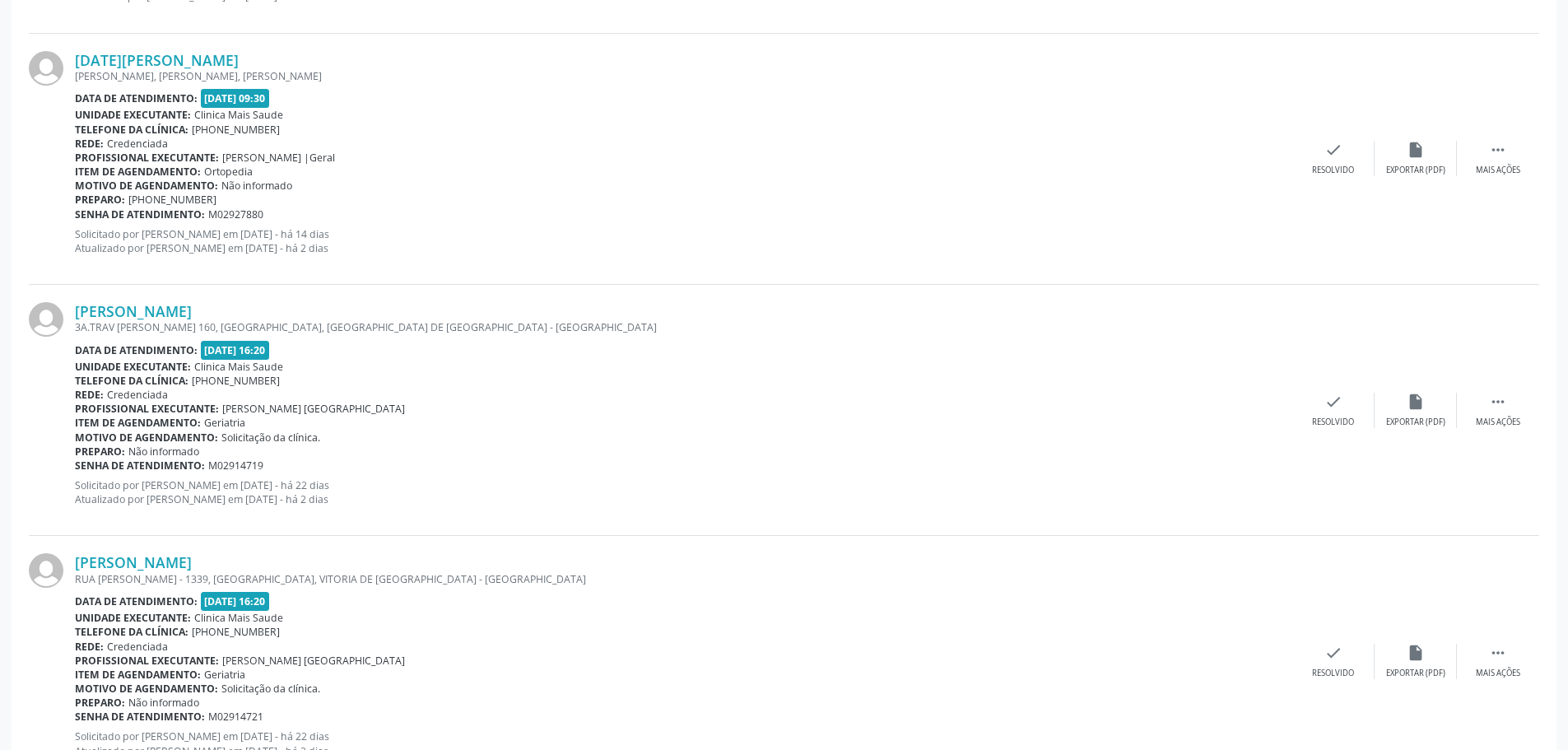
scroll to position [741, 0]
